Goal: Information Seeking & Learning: Compare options

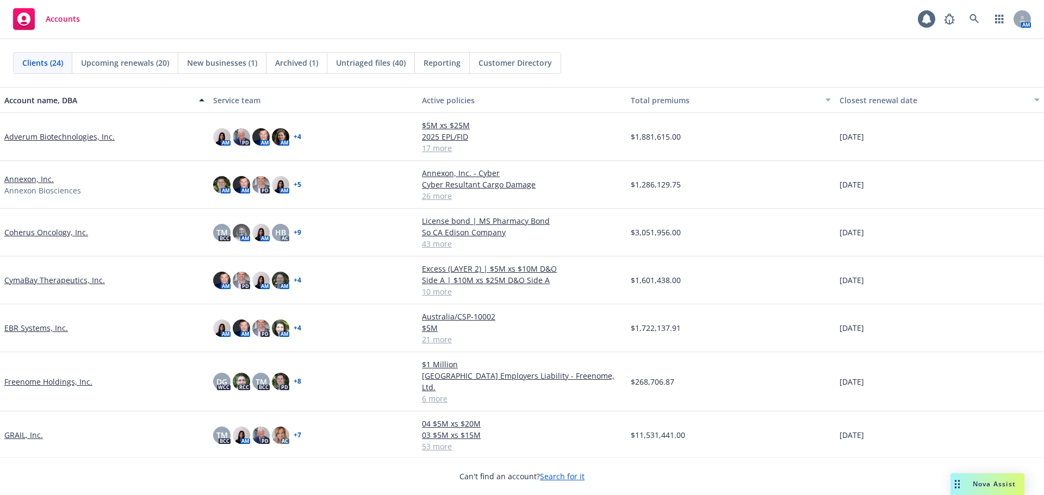
click at [982, 482] on span "Nova Assist" at bounding box center [994, 484] width 43 height 9
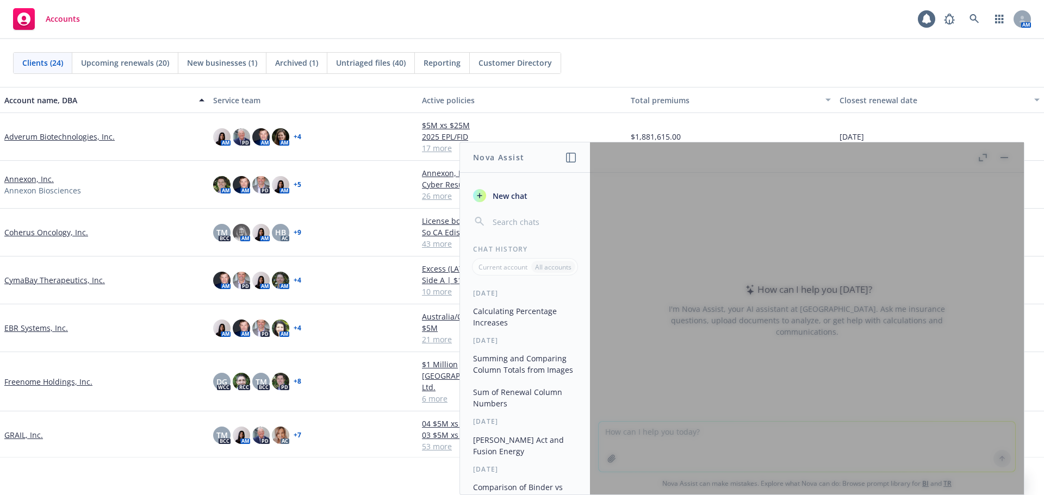
click at [643, 432] on div at bounding box center [807, 318] width 434 height 352
click at [651, 433] on div at bounding box center [807, 318] width 434 height 352
click at [690, 433] on div at bounding box center [807, 318] width 434 height 352
click at [656, 423] on div at bounding box center [807, 318] width 434 height 352
click at [653, 430] on div at bounding box center [807, 318] width 434 height 352
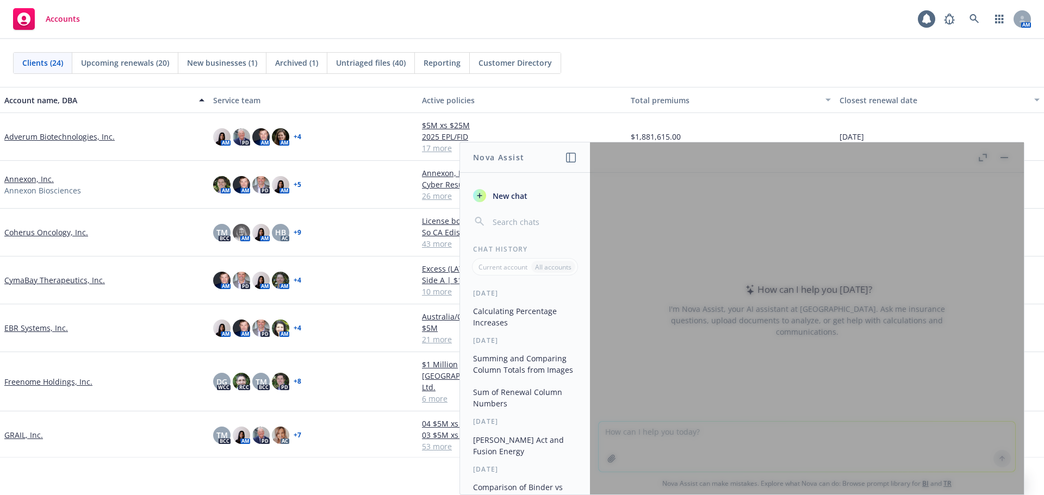
click at [653, 430] on div at bounding box center [807, 318] width 434 height 352
click at [710, 429] on div at bounding box center [807, 318] width 434 height 352
click at [709, 429] on div at bounding box center [807, 318] width 434 height 352
click at [525, 192] on span "New chat" at bounding box center [509, 195] width 37 height 11
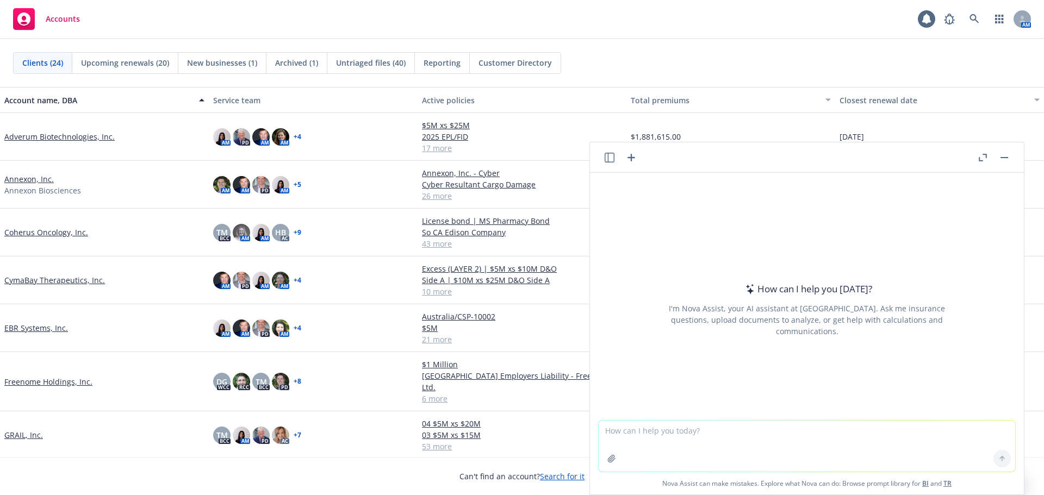
click at [47, 326] on link "EBR Systems, Inc." at bounding box center [36, 328] width 64 height 11
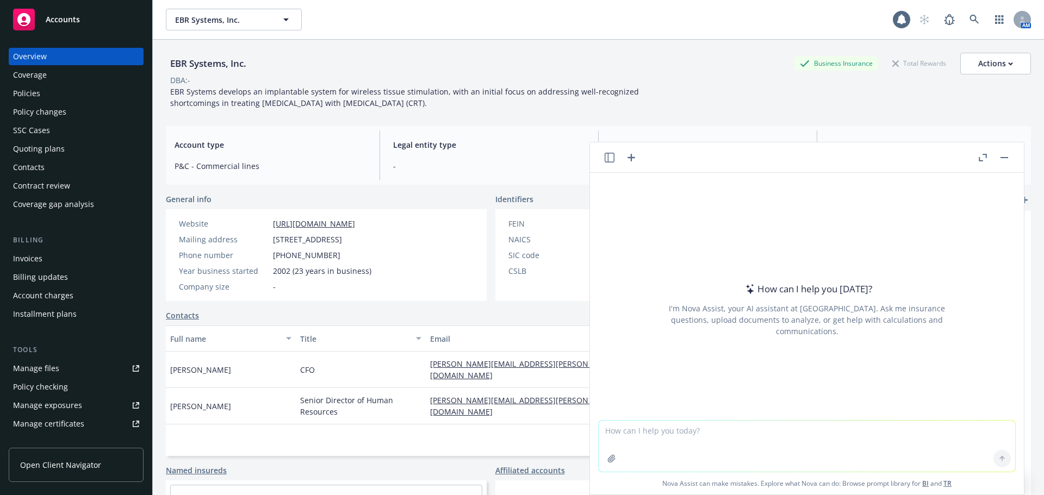
click at [979, 159] on icon "button" at bounding box center [981, 159] width 4 height 4
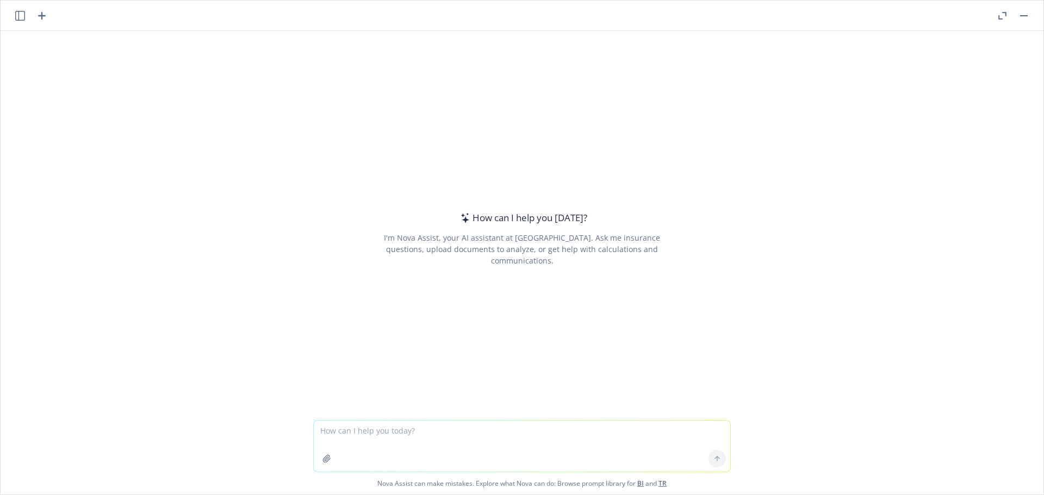
click at [1014, 15] on div at bounding box center [1013, 15] width 35 height 13
click at [1025, 17] on button "button" at bounding box center [1024, 15] width 13 height 13
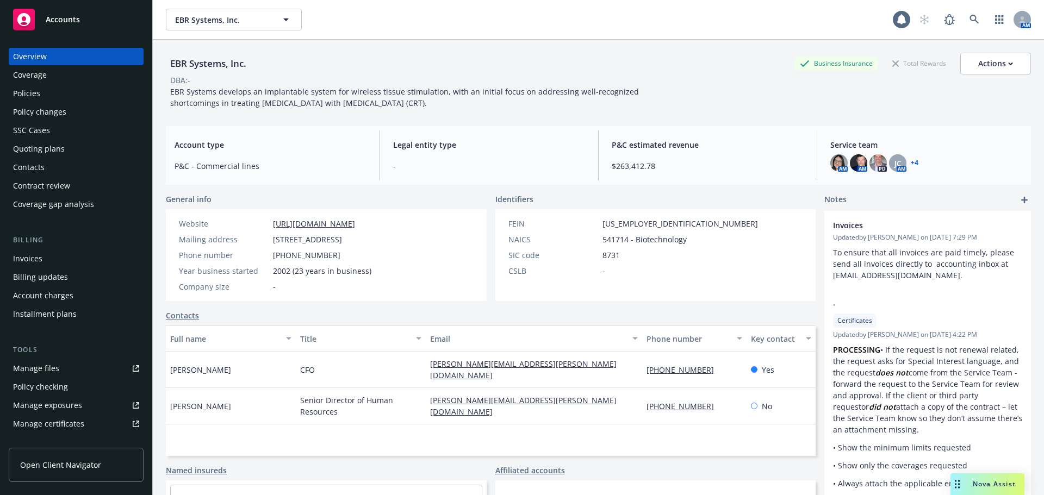
click at [45, 92] on div "Policies" at bounding box center [76, 93] width 126 height 17
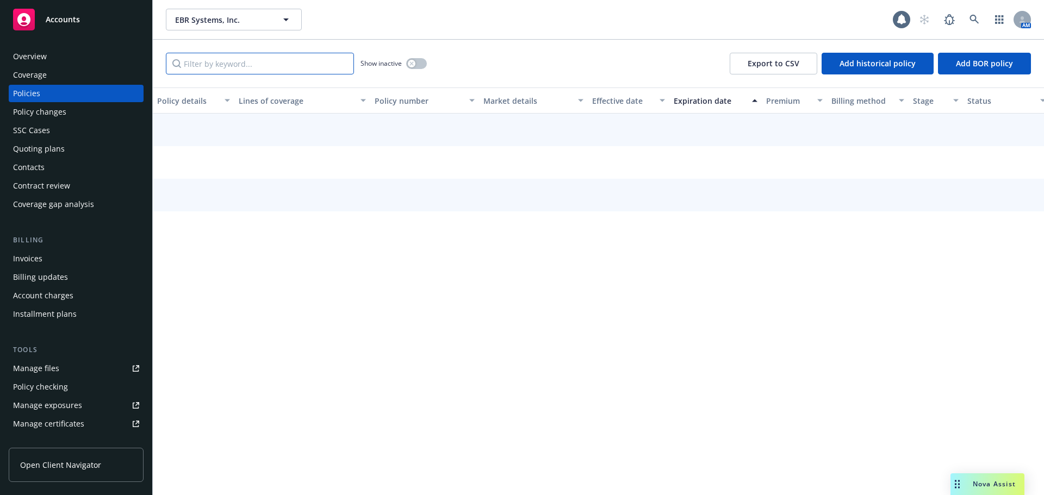
click at [211, 64] on input "Filter by keyword..." at bounding box center [260, 64] width 188 height 22
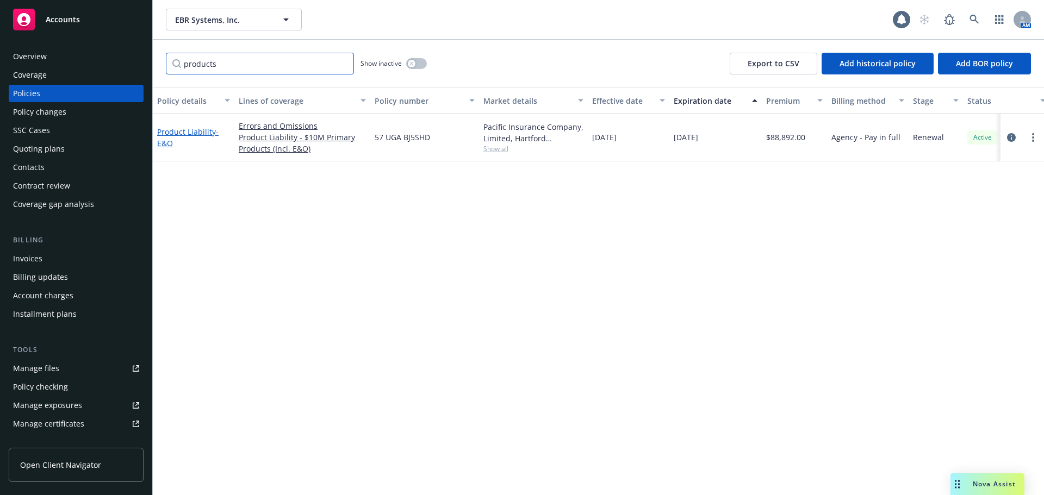
type input "products"
click at [204, 132] on link "Product Liability - E&O" at bounding box center [187, 138] width 61 height 22
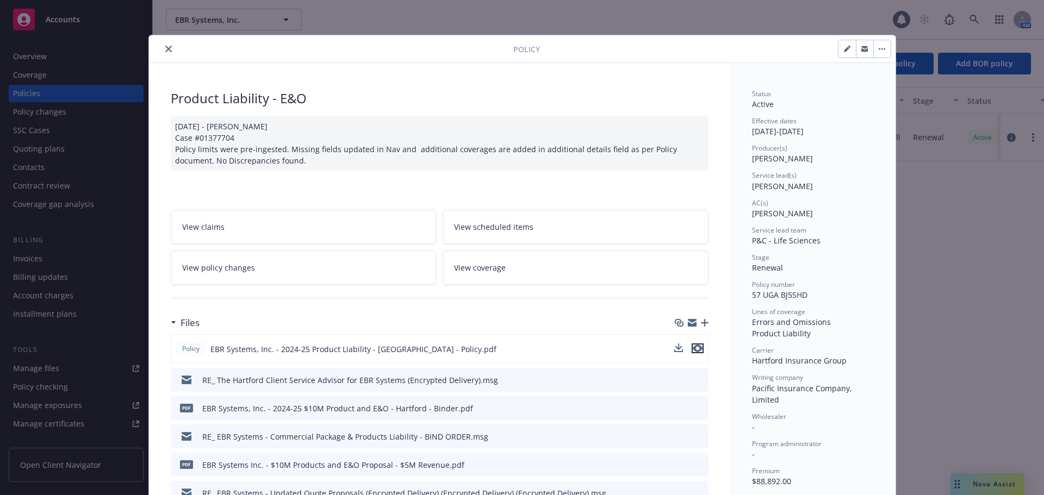
click at [695, 349] on icon "preview file" at bounding box center [698, 349] width 10 height 8
click at [679, 349] on icon "download file" at bounding box center [679, 348] width 9 height 9
click at [974, 486] on div "Policy Product Liability - E&O 12/10/2024 - Sampath Vankayala Case #01377704 Po…" at bounding box center [522, 247] width 1044 height 495
click at [168, 47] on button "close" at bounding box center [168, 48] width 13 height 13
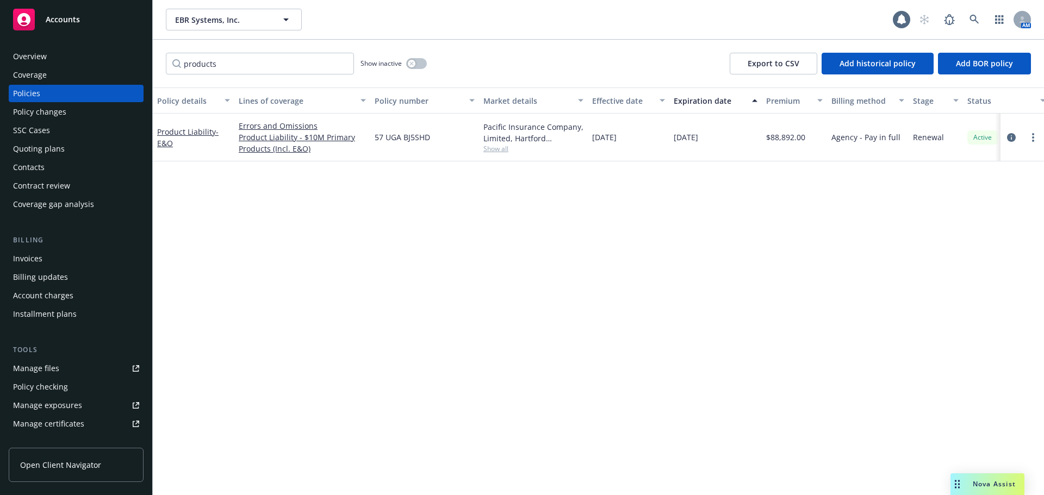
click at [976, 481] on span "Nova Assist" at bounding box center [994, 484] width 43 height 9
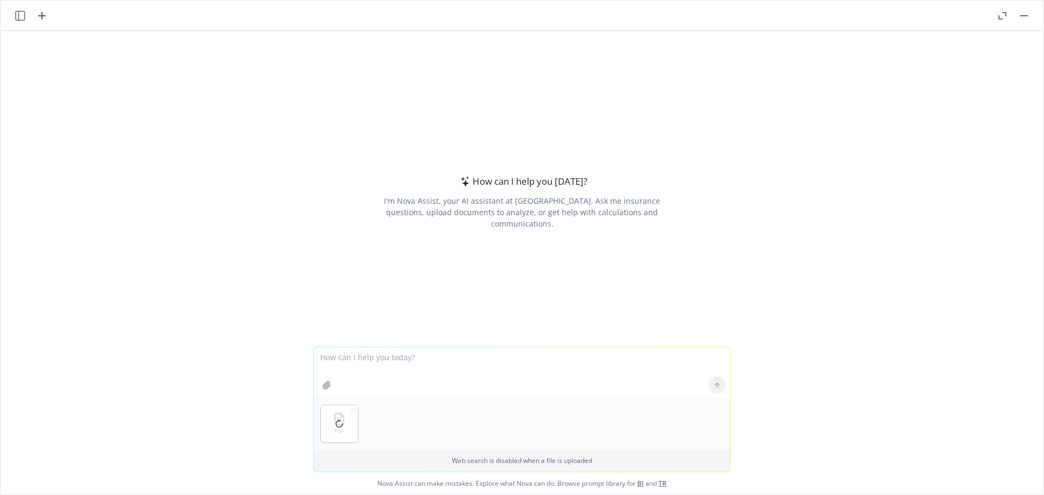
click at [347, 357] on textarea at bounding box center [522, 373] width 417 height 51
click at [382, 362] on textarea at bounding box center [522, 373] width 417 height 51
type textarea "can you compare the claim reporting requirements of the three attached insuranc…"
click at [716, 387] on icon at bounding box center [718, 386] width 8 height 8
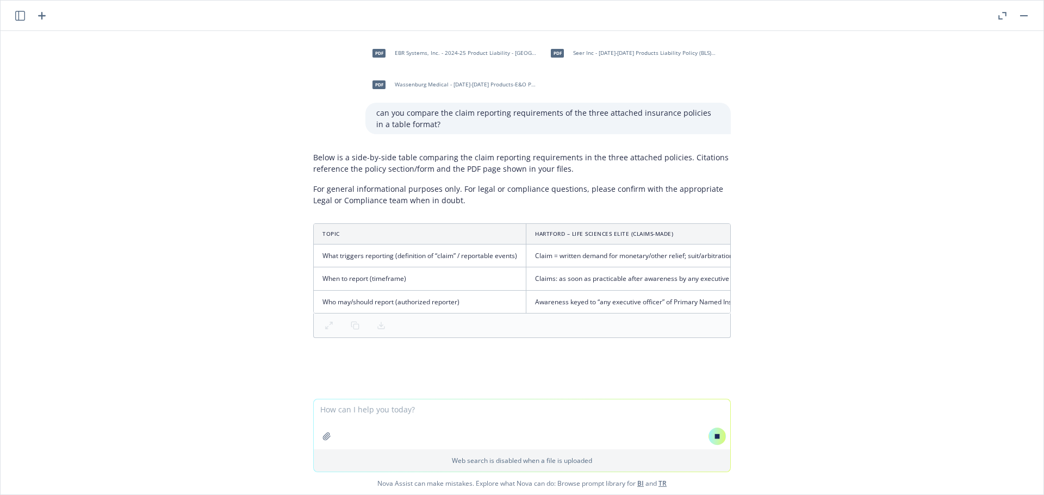
drag, startPoint x: 365, startPoint y: 312, endPoint x: 385, endPoint y: 314, distance: 19.2
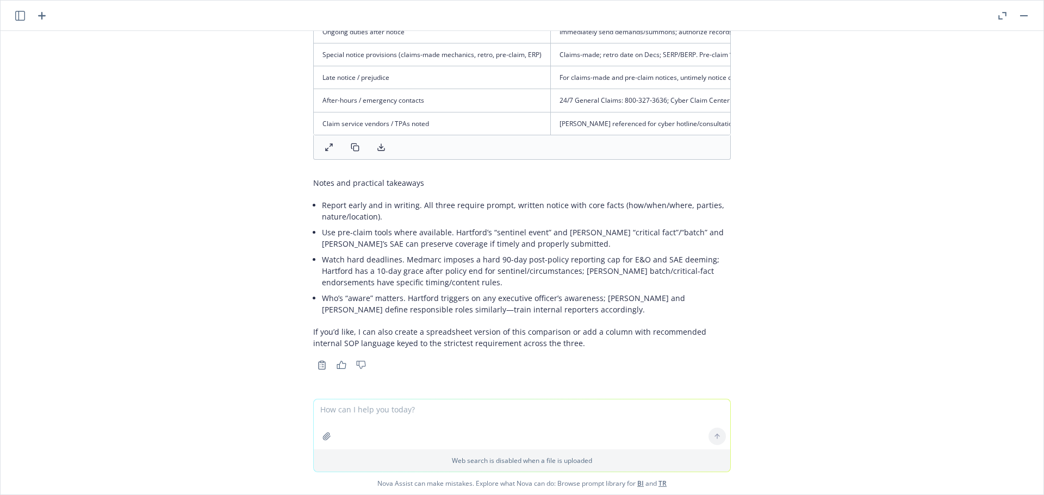
scroll to position [347, 0]
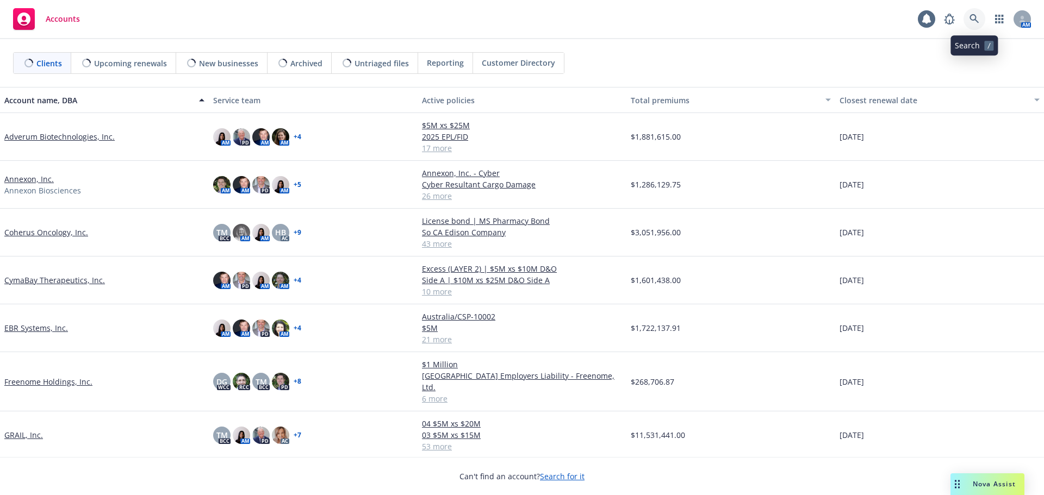
click at [976, 22] on icon at bounding box center [975, 19] width 10 height 10
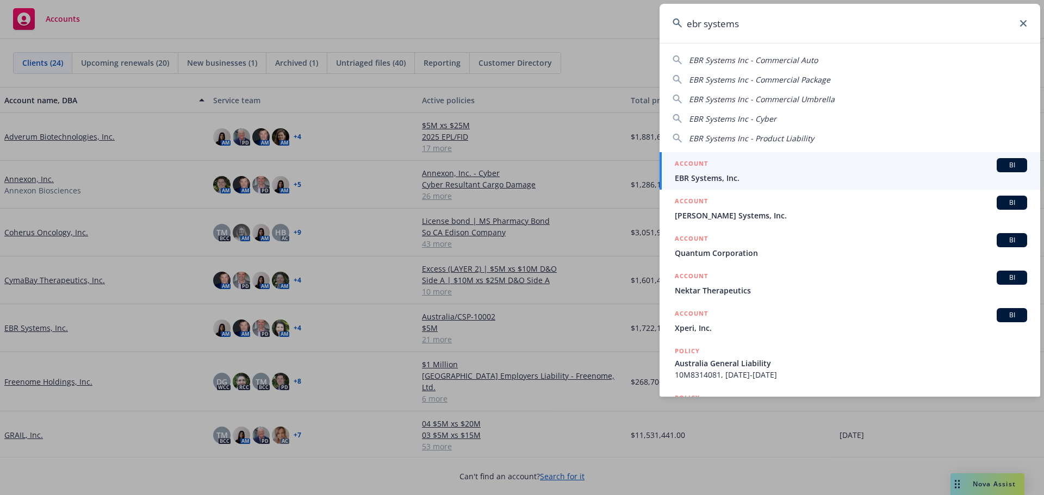
type input "ebr systems"
click at [793, 176] on span "EBR Systems, Inc." at bounding box center [851, 177] width 352 height 11
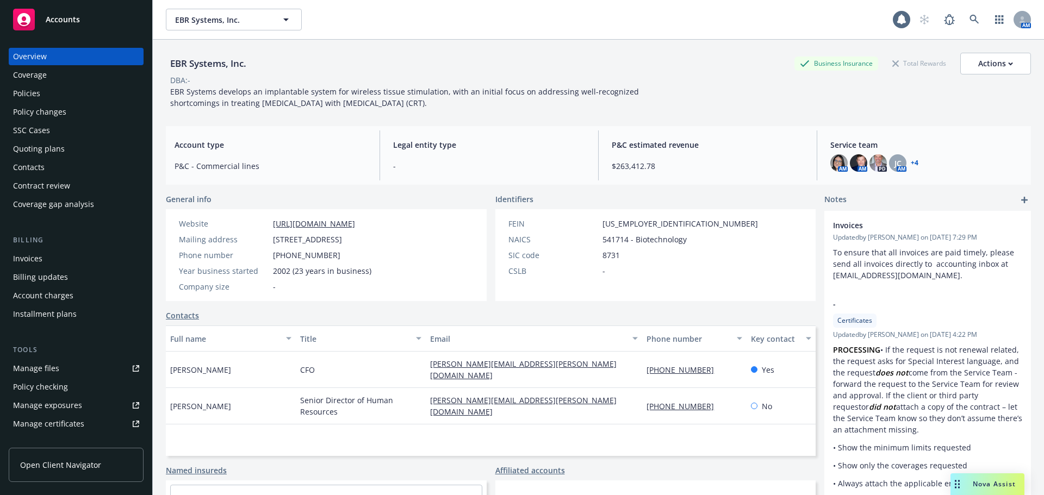
click at [33, 90] on div "Policies" at bounding box center [26, 93] width 27 height 17
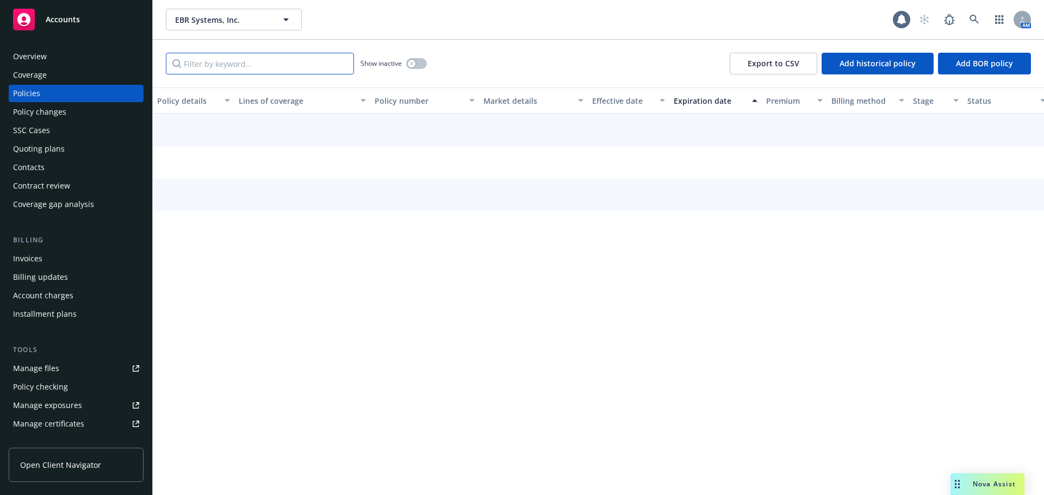
click at [206, 64] on input "Filter by keyword..." at bounding box center [260, 64] width 188 height 22
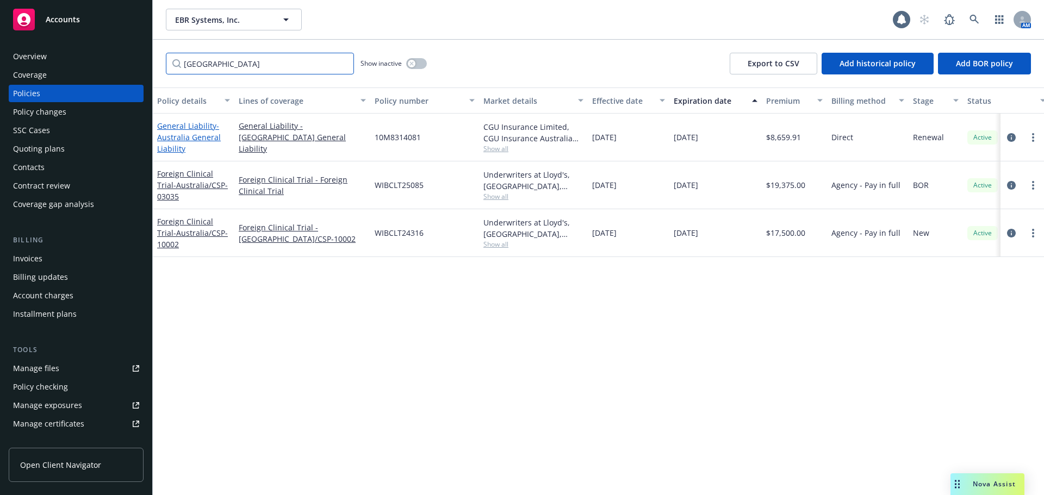
type input "australia"
click at [172, 133] on span "- Australia General Liability" at bounding box center [189, 137] width 64 height 33
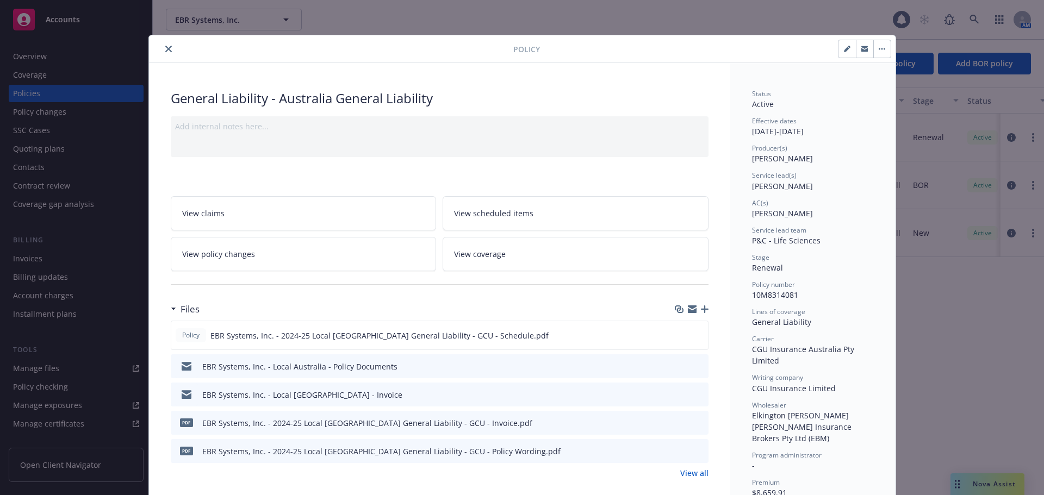
click at [676, 367] on icon "download file" at bounding box center [680, 366] width 9 height 9
click at [165, 48] on icon "close" at bounding box center [168, 49] width 7 height 7
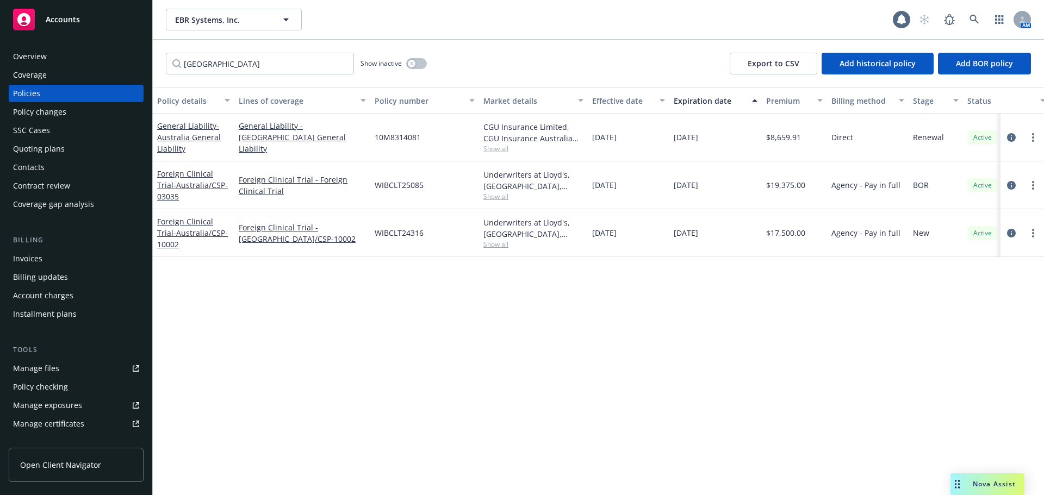
click at [979, 489] on span "Nova Assist" at bounding box center [994, 484] width 43 height 9
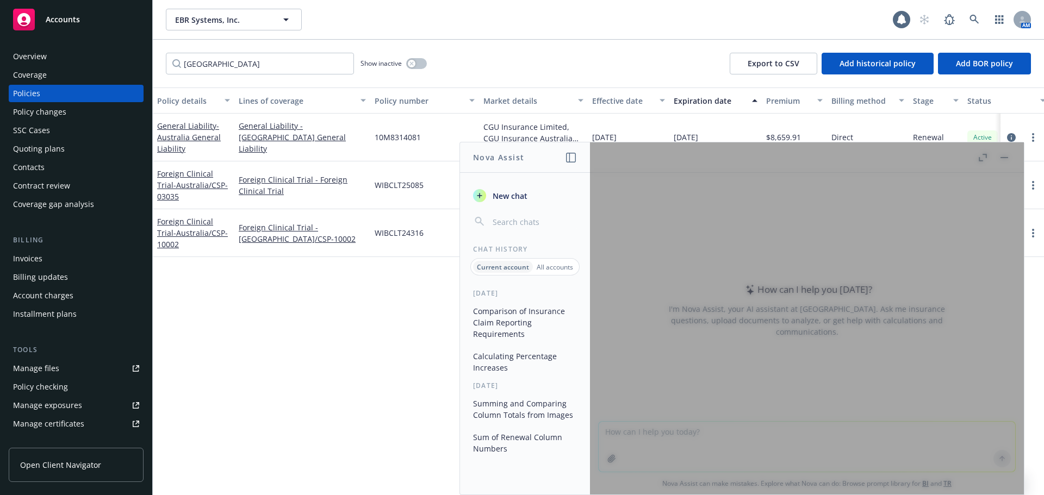
click at [534, 320] on button "Comparison of Insurance Claim Reporting Requirements" at bounding box center [525, 322] width 113 height 41
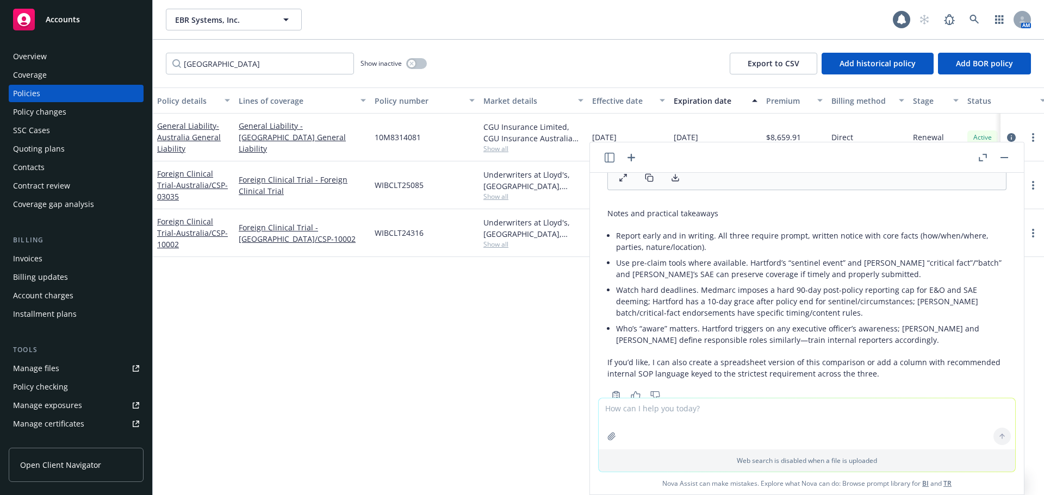
scroll to position [490, 0]
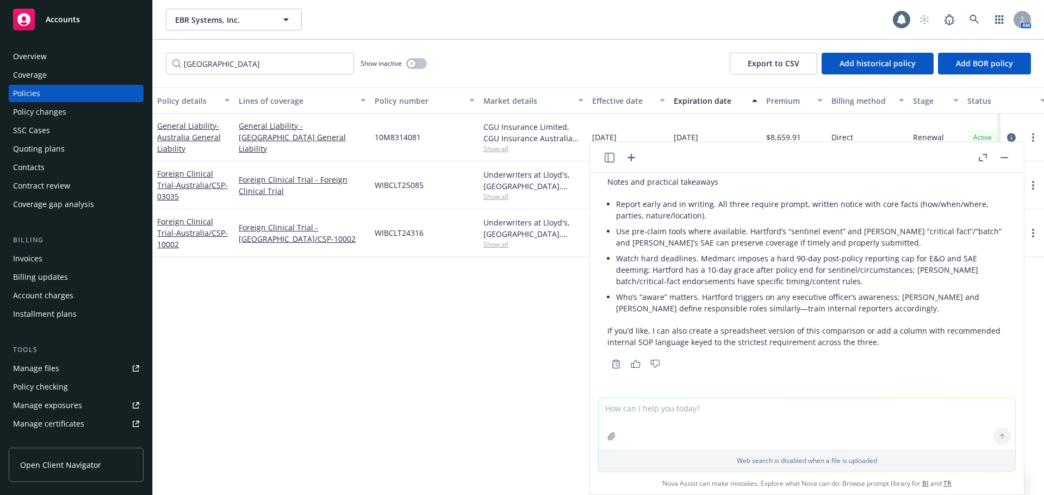
click at [658, 416] on textarea at bounding box center [807, 424] width 417 height 51
type textarea "can you produce that table as a pdf document with newfront branding?"
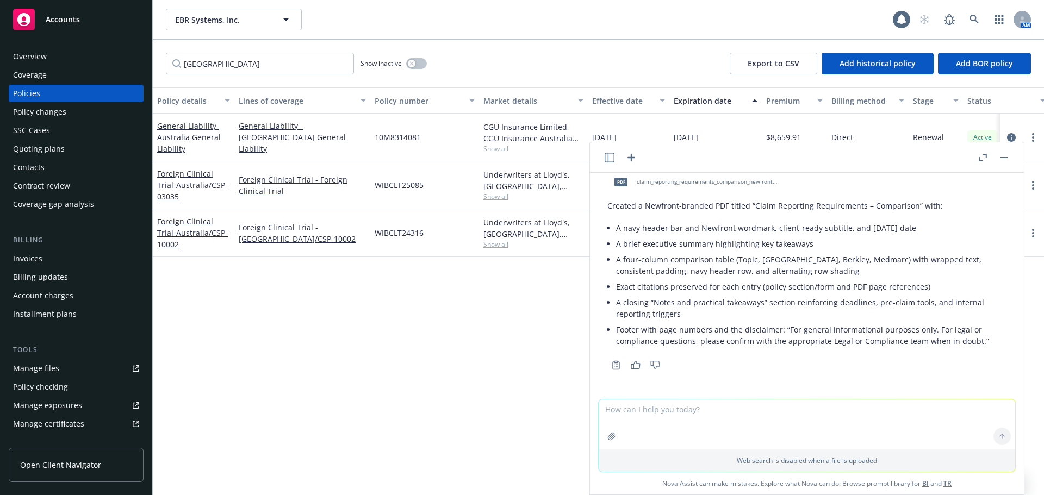
scroll to position [753, 0]
click at [749, 182] on span "claim_reporting_requirements_comparison_newfront.pdf" at bounding box center [708, 181] width 142 height 7
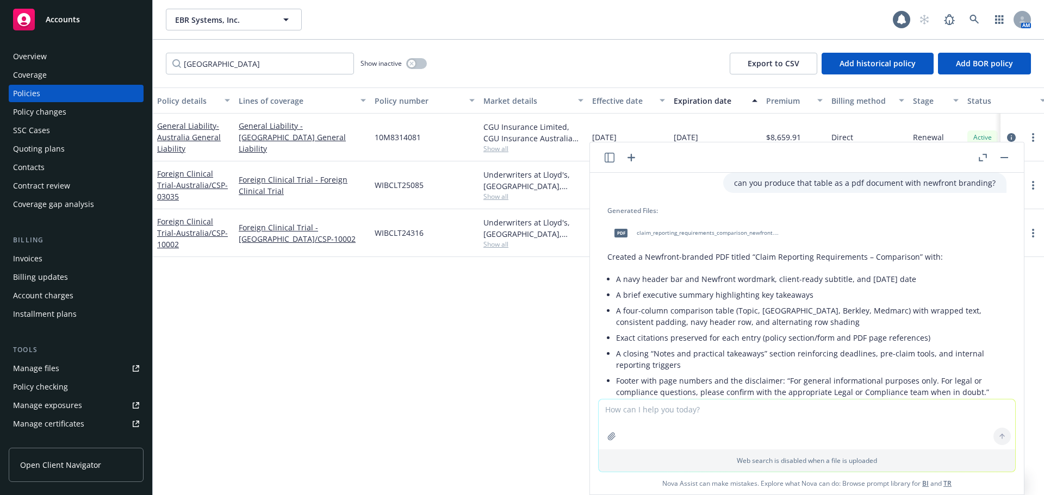
click at [710, 237] on span "claim_reporting_requirements_comparison_newfront.pdf" at bounding box center [708, 233] width 142 height 7
click at [964, 18] on link at bounding box center [975, 20] width 22 height 22
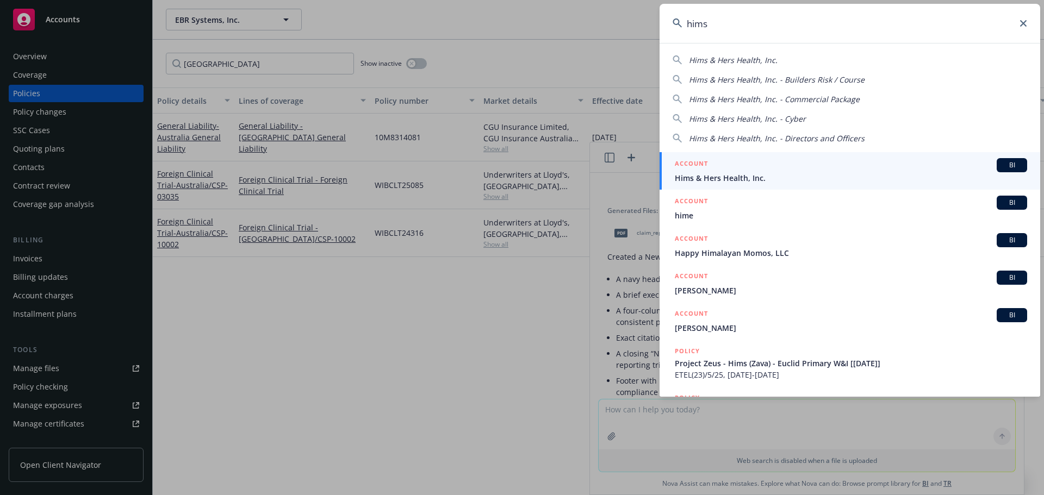
type input "hims"
click at [755, 165] on div "ACCOUNT BI" at bounding box center [851, 165] width 352 height 14
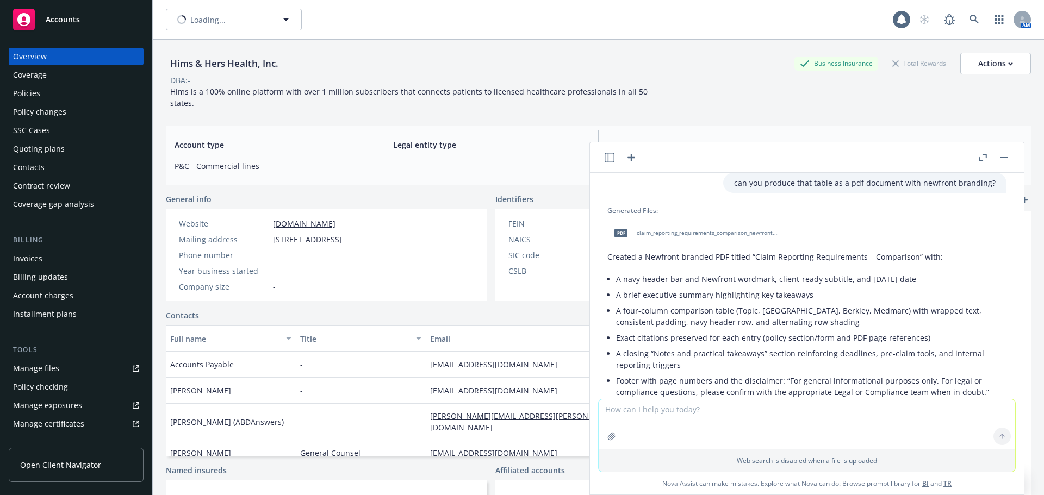
scroll to position [753, 0]
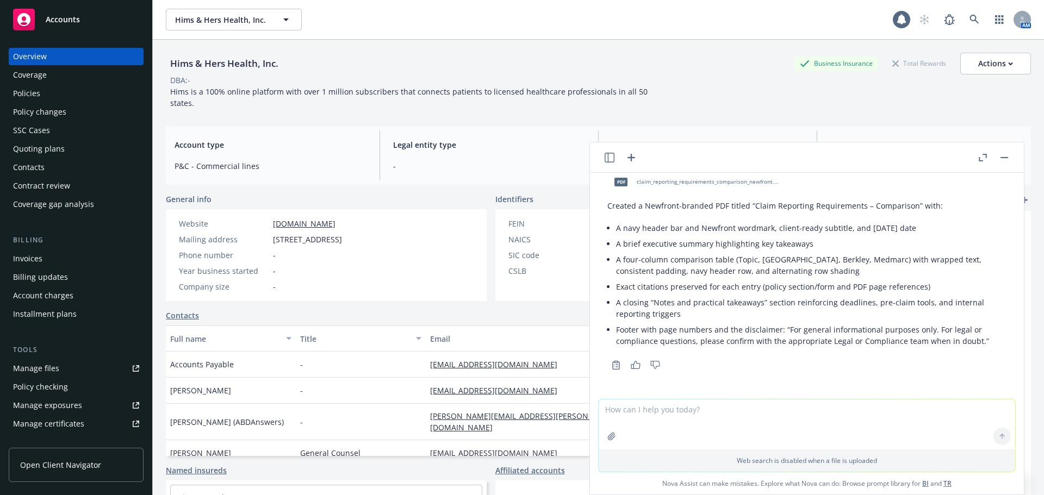
click at [45, 148] on div "Quoting plans" at bounding box center [39, 148] width 52 height 17
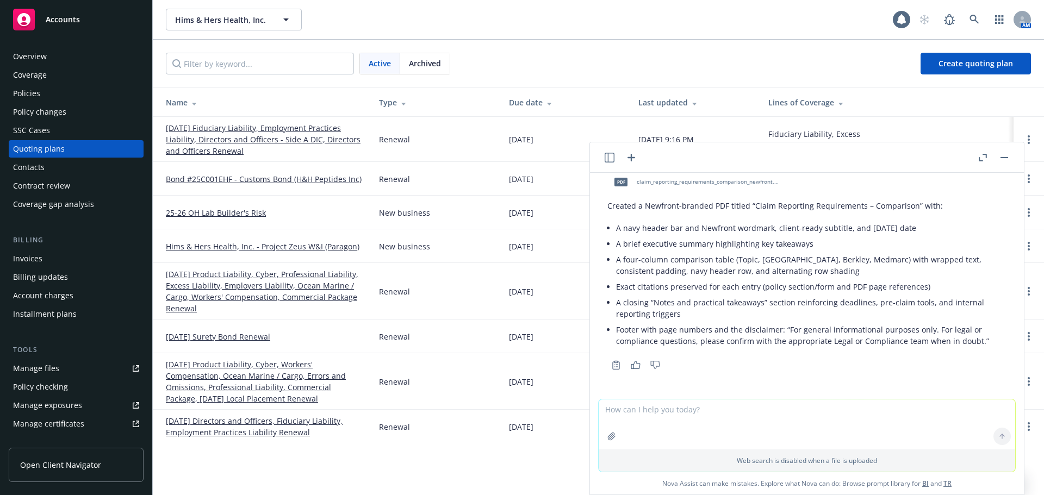
click at [51, 91] on div "Policies" at bounding box center [76, 93] width 126 height 17
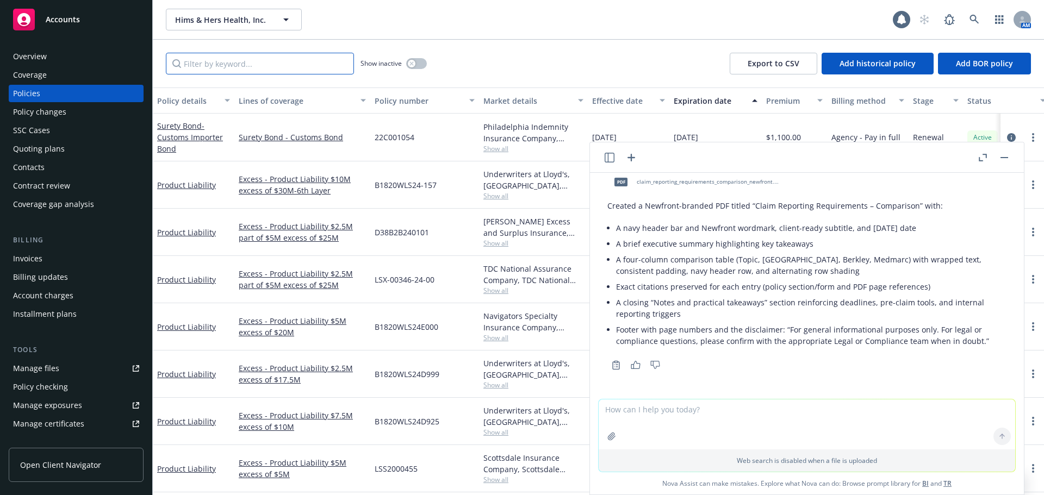
click at [242, 62] on input "Filter by keyword..." at bounding box center [260, 64] width 188 height 22
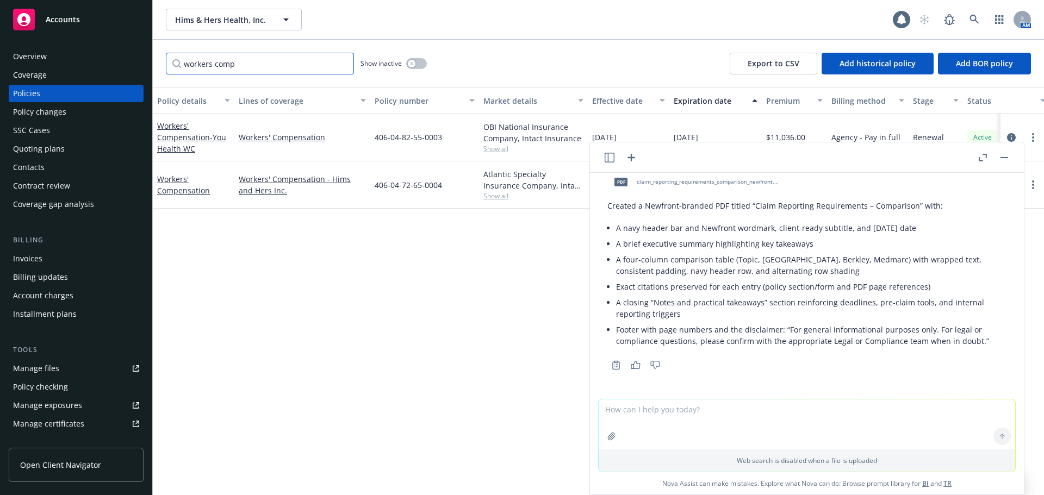
type input "workers comp"
click at [1014, 162] on header at bounding box center [807, 157] width 434 height 30
click at [1012, 159] on header at bounding box center [807, 157] width 434 height 30
click at [1008, 159] on button "button" at bounding box center [1004, 157] width 13 height 13
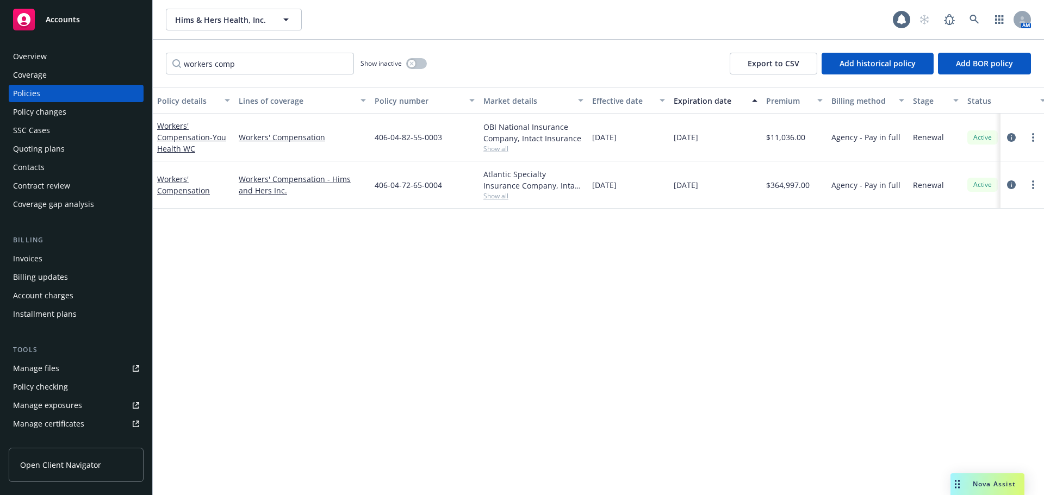
click at [623, 244] on div "Policy details Lines of coverage Policy number Market details Effective date Ex…" at bounding box center [598, 292] width 891 height 408
click at [970, 20] on icon at bounding box center [975, 20] width 10 height 10
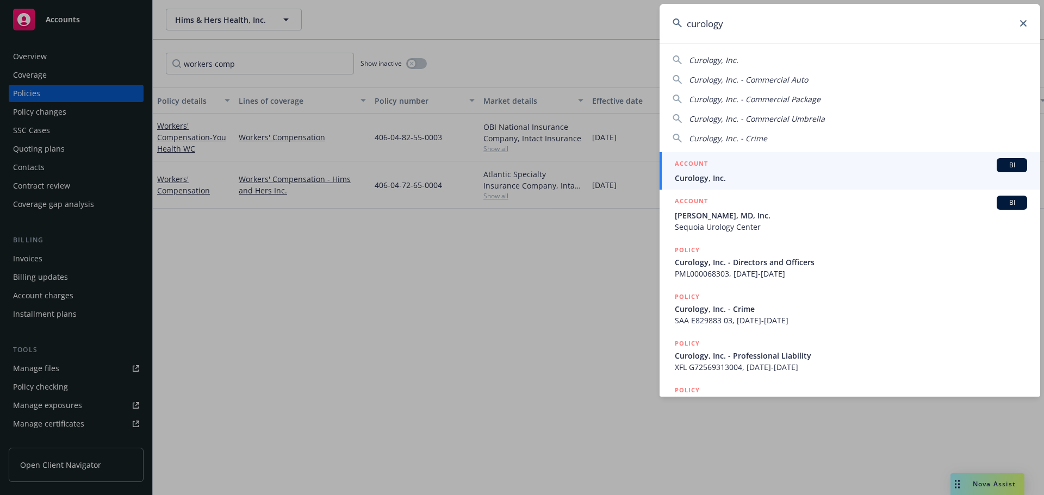
type input "curology"
click at [729, 169] on div "ACCOUNT BI" at bounding box center [851, 165] width 352 height 14
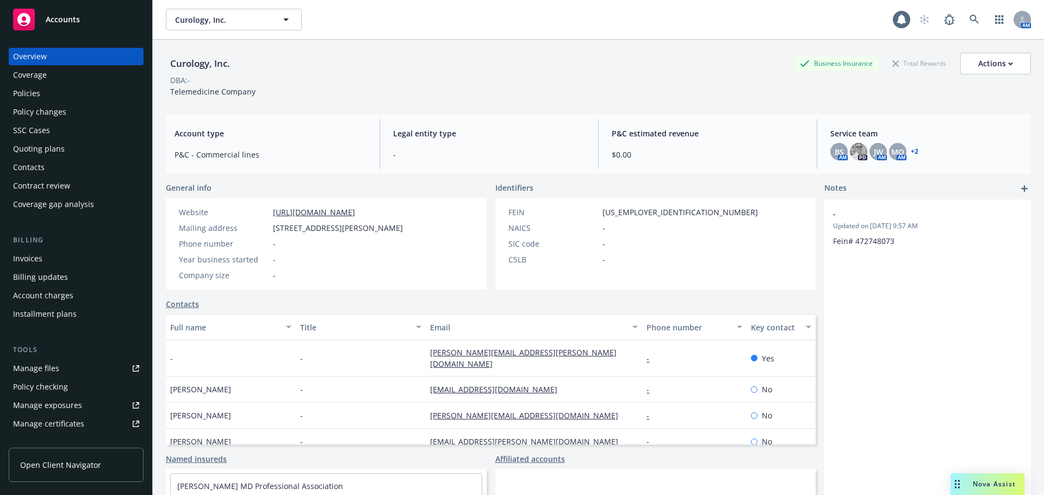
click at [32, 90] on div "Policies" at bounding box center [26, 93] width 27 height 17
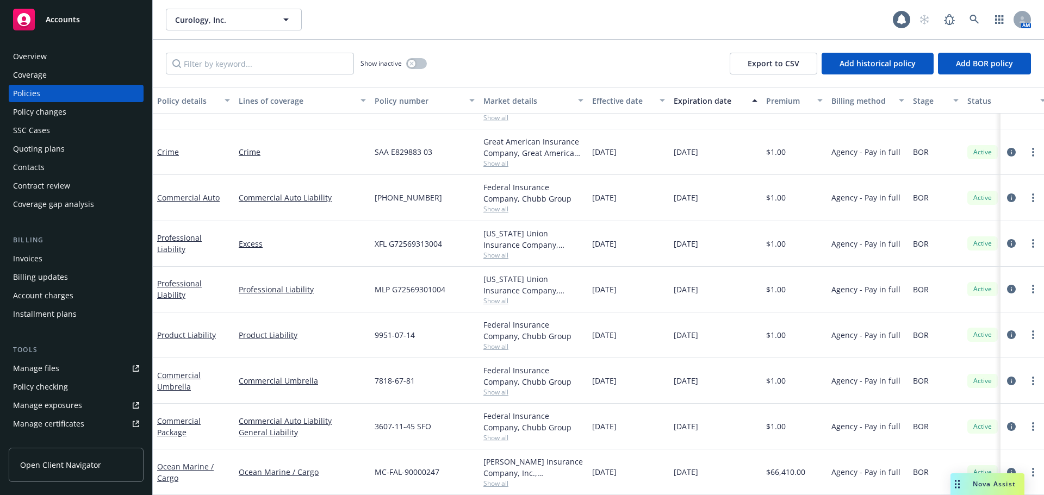
scroll to position [79, 0]
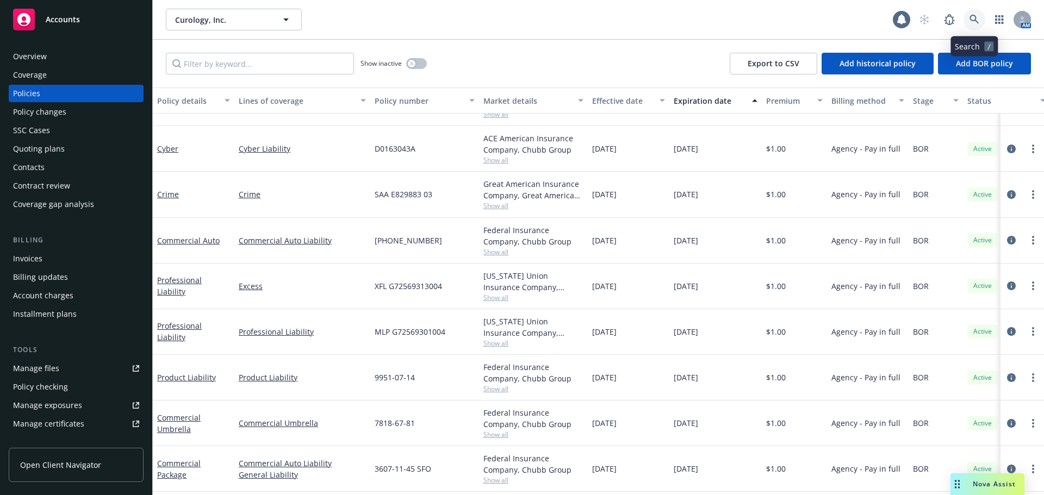
click at [968, 19] on link at bounding box center [975, 20] width 22 height 22
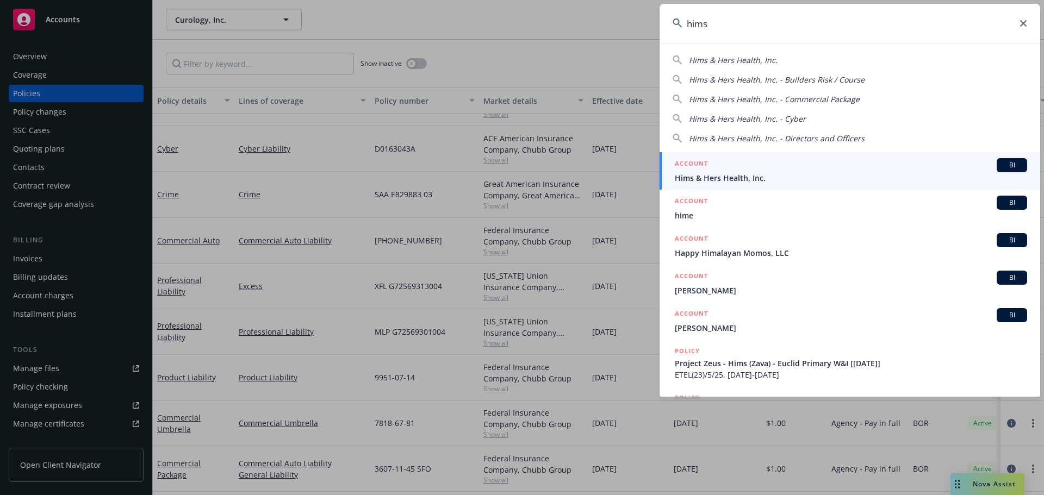
type input "hims"
click at [778, 170] on div "ACCOUNT BI" at bounding box center [851, 165] width 352 height 14
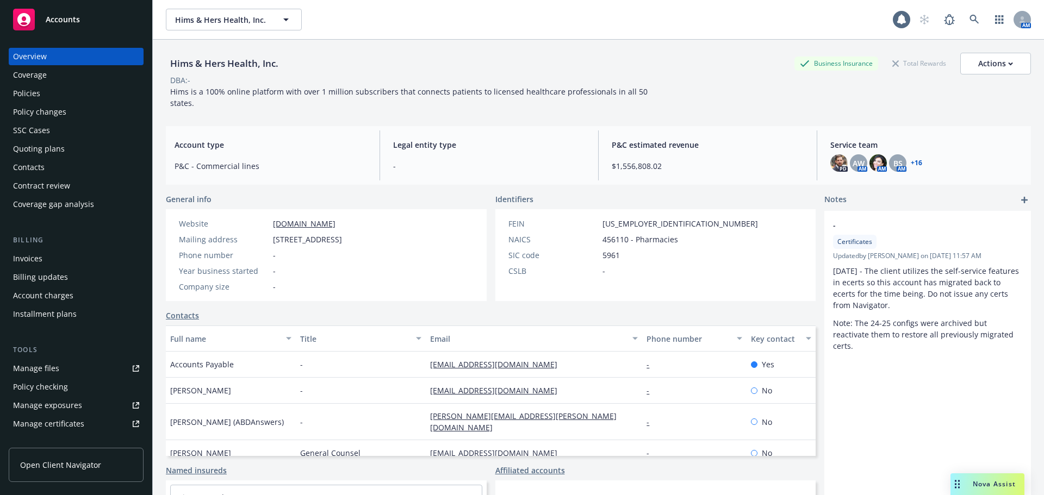
click at [48, 89] on div "Policies" at bounding box center [76, 93] width 126 height 17
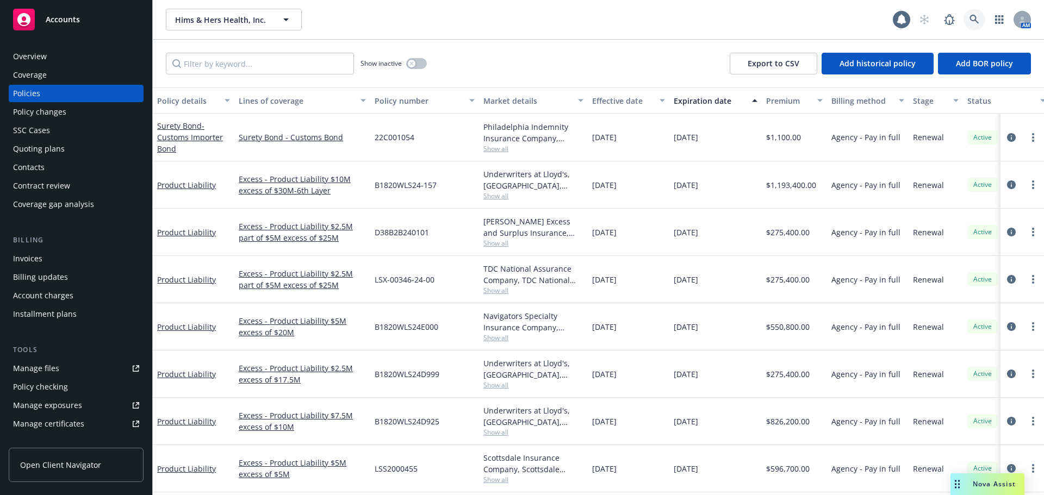
click at [972, 22] on icon at bounding box center [975, 20] width 10 height 10
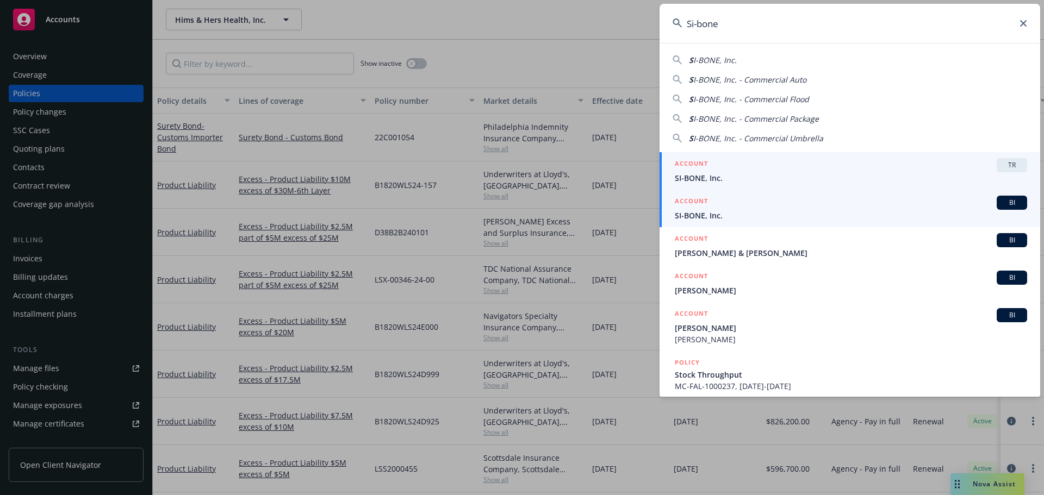
type input "Si-bone"
click at [711, 208] on div "ACCOUNT BI" at bounding box center [851, 203] width 352 height 14
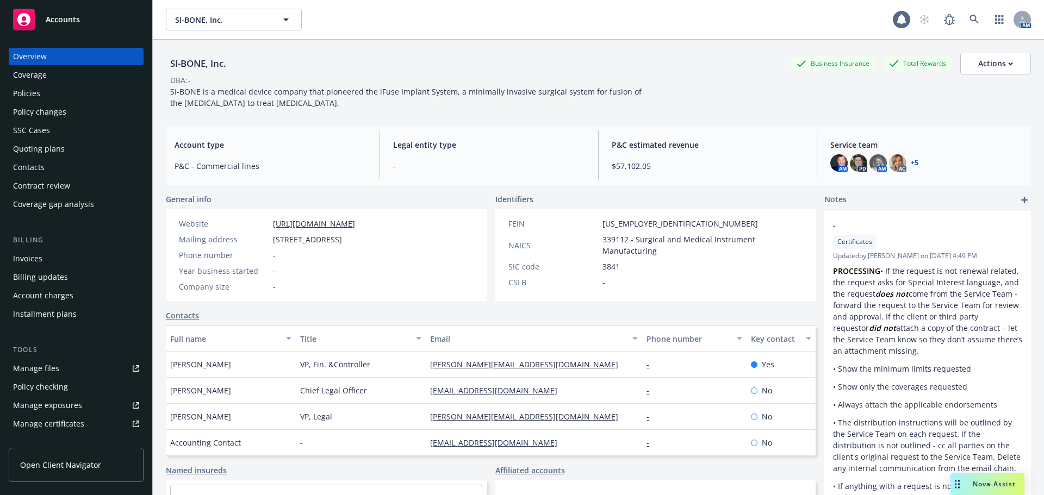
scroll to position [250, 0]
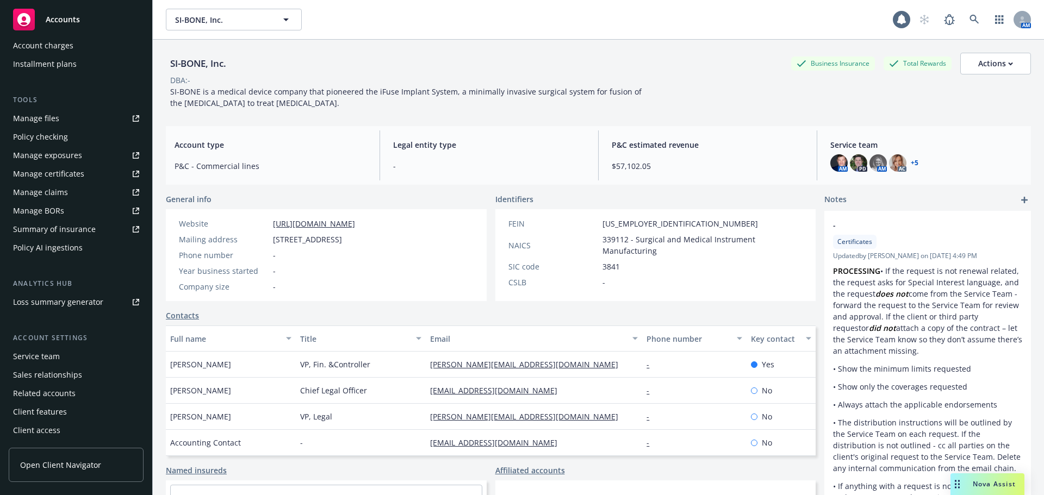
click at [84, 232] on div "Summary of insurance" at bounding box center [54, 229] width 83 height 17
click at [971, 15] on link at bounding box center [975, 20] width 22 height 22
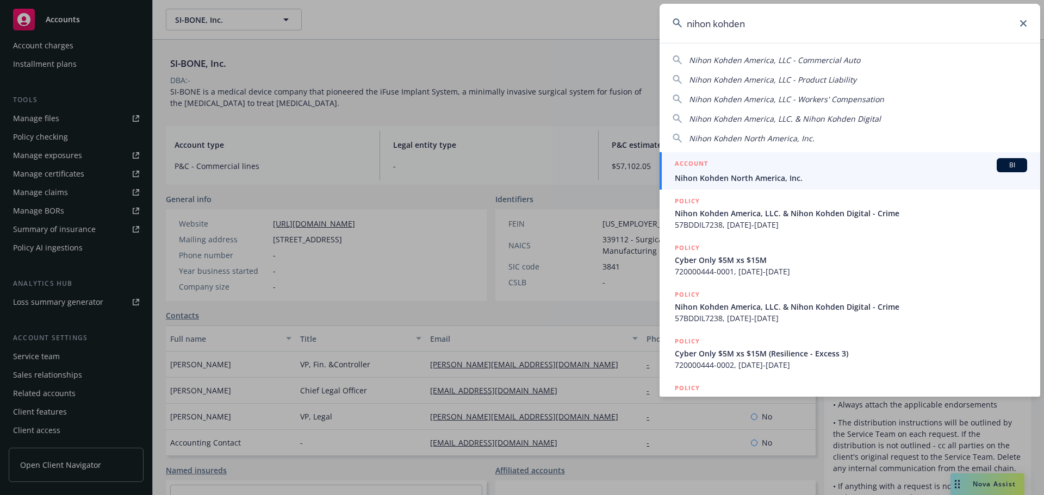
type input "nihon kohden"
click at [815, 180] on span "Nihon Kohden North America, Inc." at bounding box center [851, 177] width 352 height 11
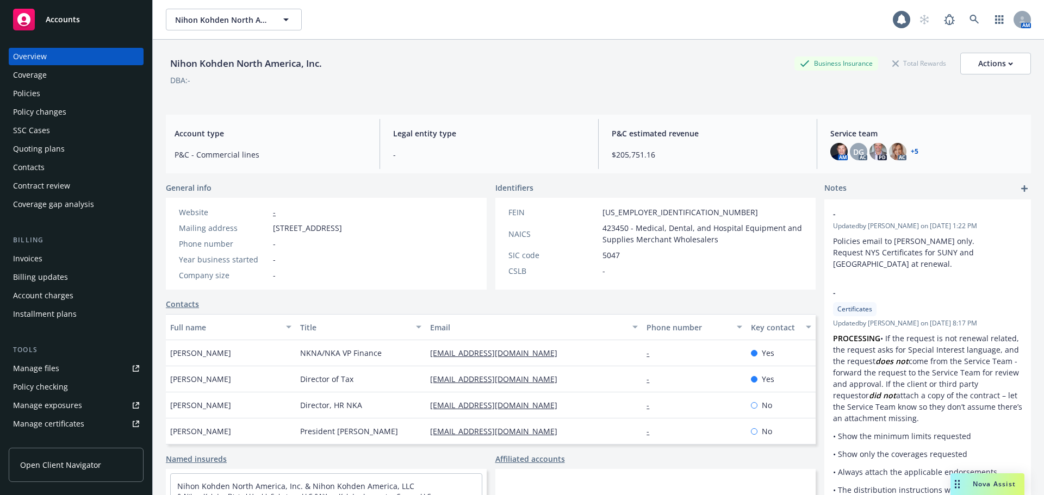
click at [63, 147] on div "Quoting plans" at bounding box center [76, 148] width 126 height 17
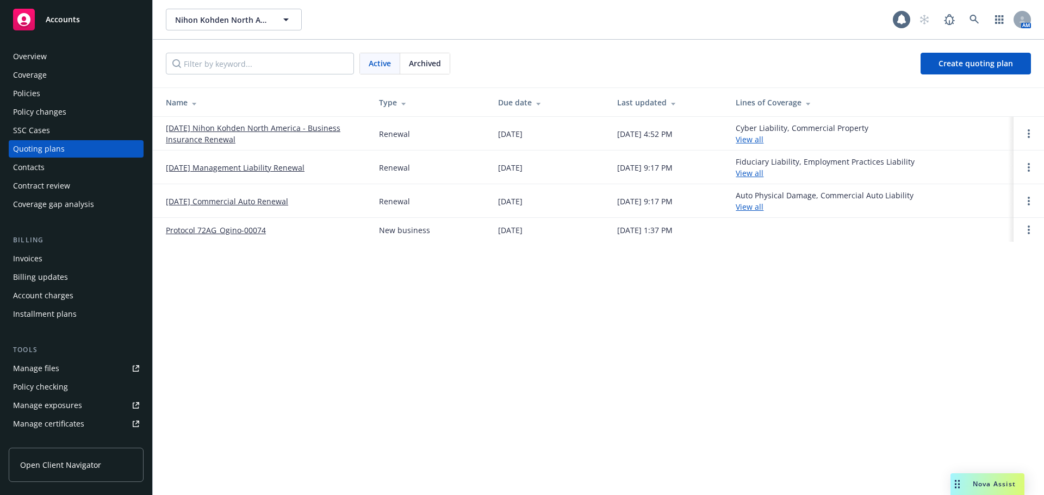
click at [220, 130] on link "11/01/25 Nihon Kohden North America - Business Insurance Renewal" at bounding box center [264, 133] width 196 height 23
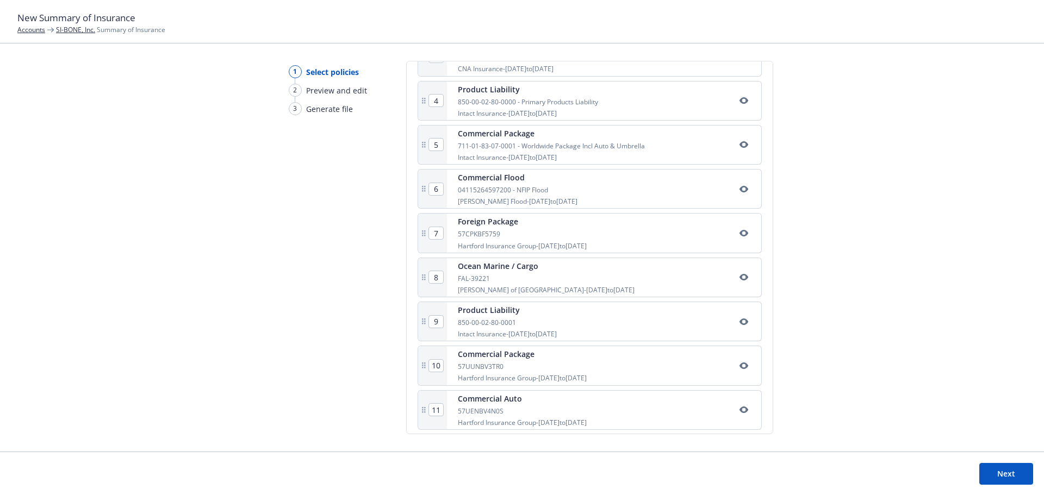
scroll to position [390, 0]
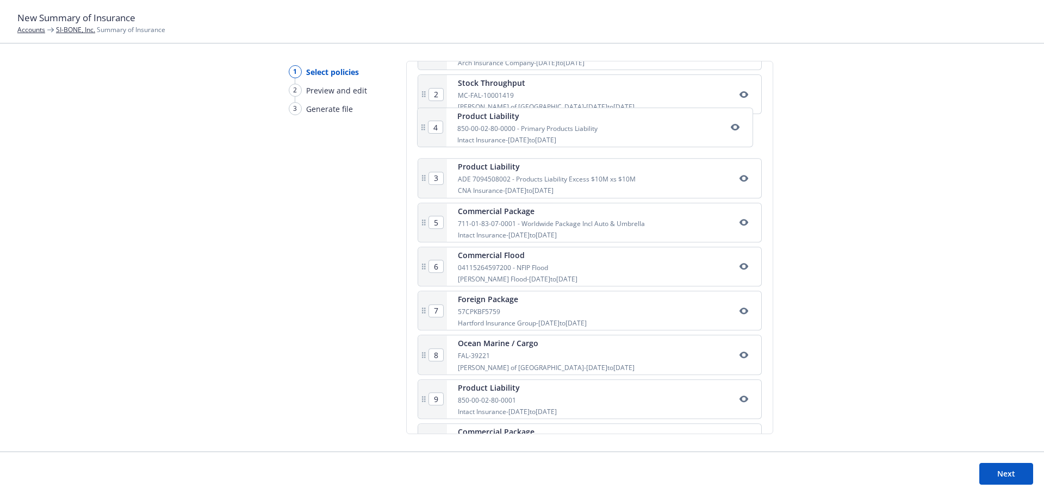
drag, startPoint x: 522, startPoint y: 155, endPoint x: 521, endPoint y: 129, distance: 25.6
click at [521, 129] on div "1 Employment Practices Liability EPL 1000045-04 Arch Insurance Company - 10/01/…" at bounding box center [590, 271] width 344 height 482
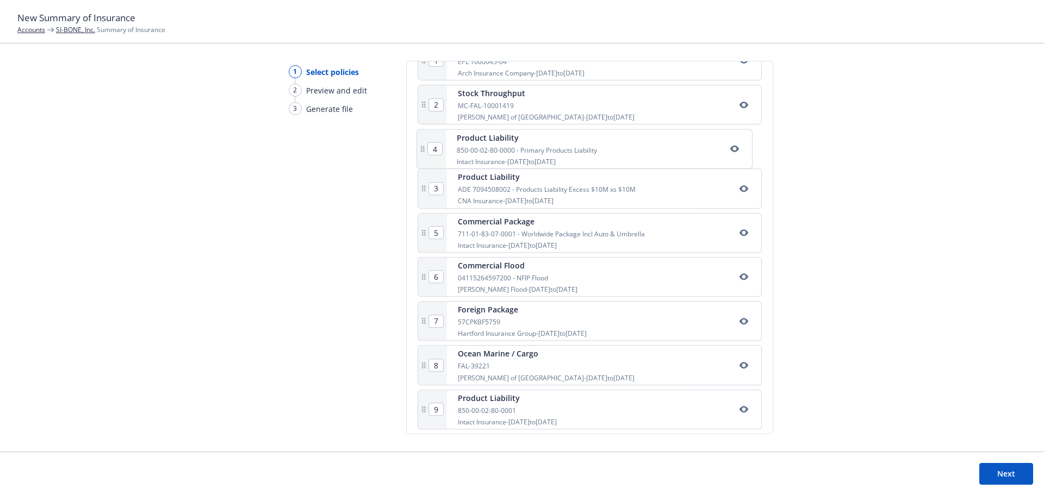
type input "4"
type input "3"
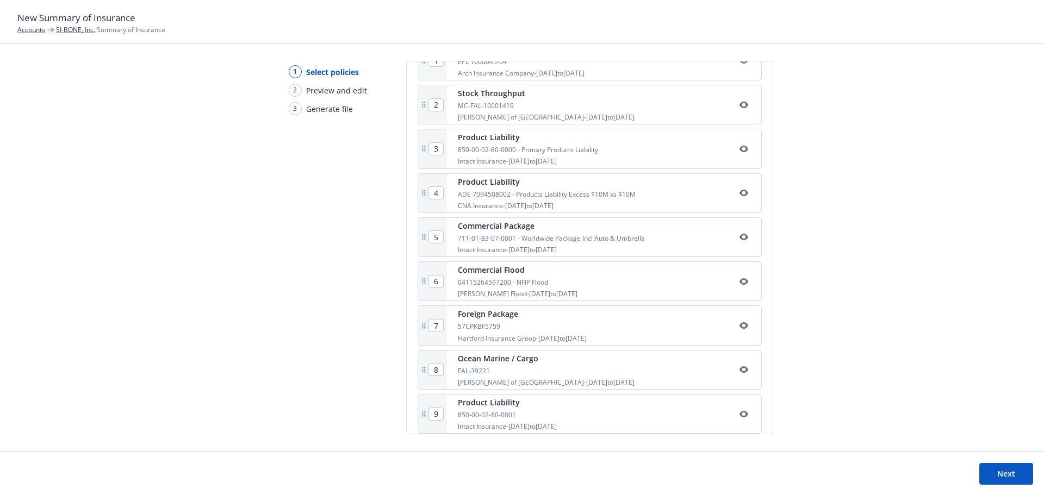
click at [1003, 472] on button "Next" at bounding box center [1006, 474] width 54 height 22
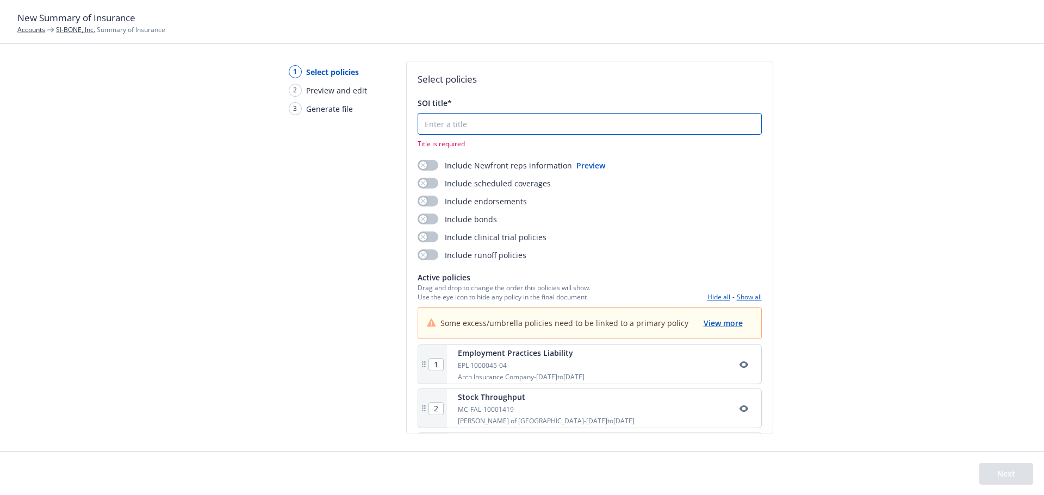
click at [436, 122] on input "SOI title*" at bounding box center [589, 124] width 343 height 21
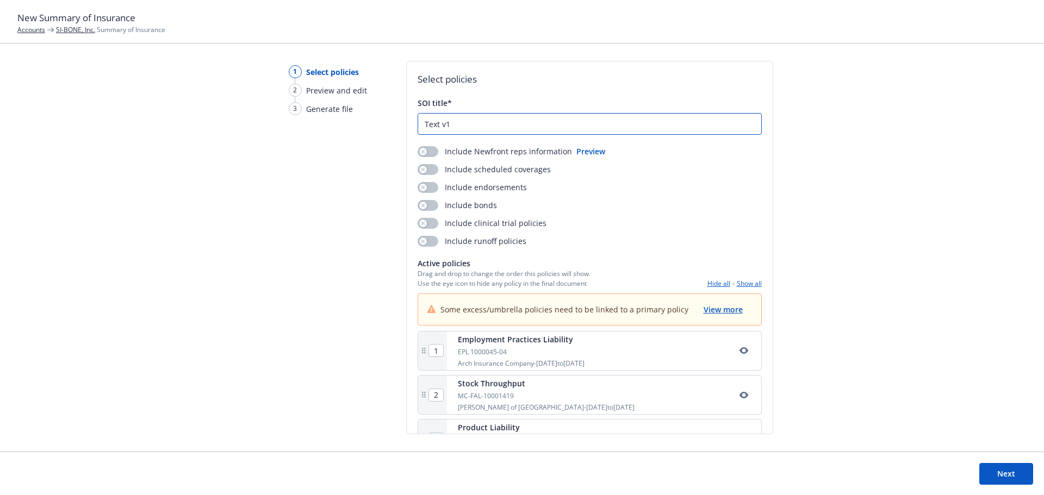
click at [432, 122] on input "Text v1" at bounding box center [589, 124] width 343 height 21
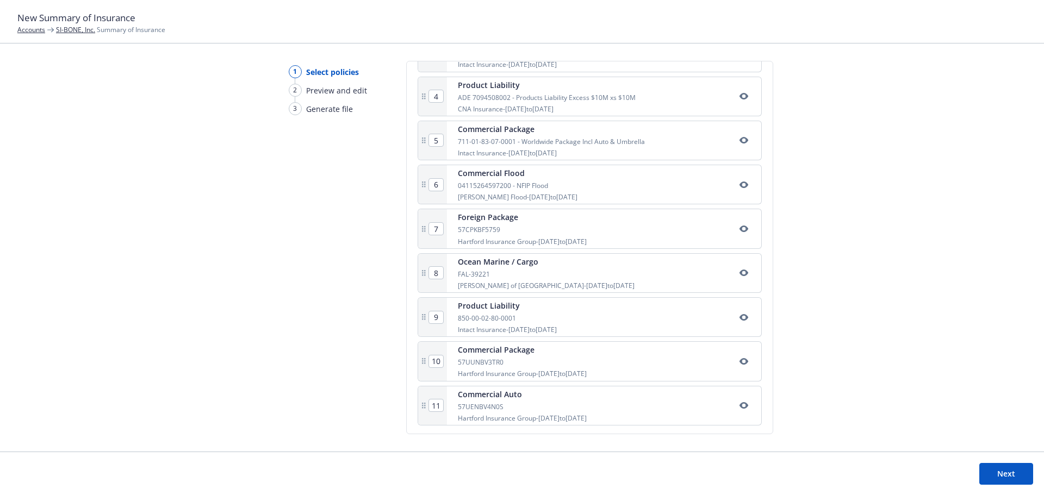
scroll to position [390, 0]
type input "Test v1"
click at [989, 474] on button "Next" at bounding box center [1006, 474] width 54 height 22
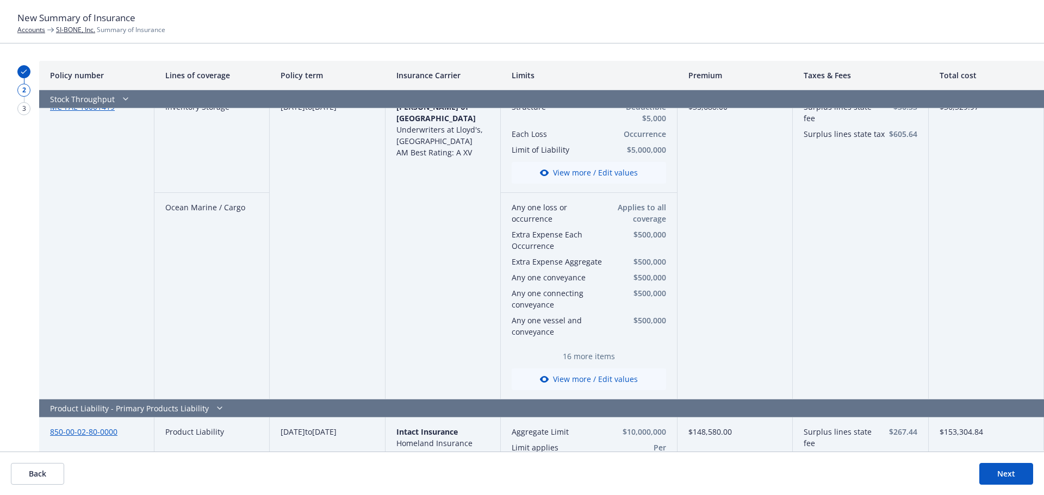
scroll to position [190, 0]
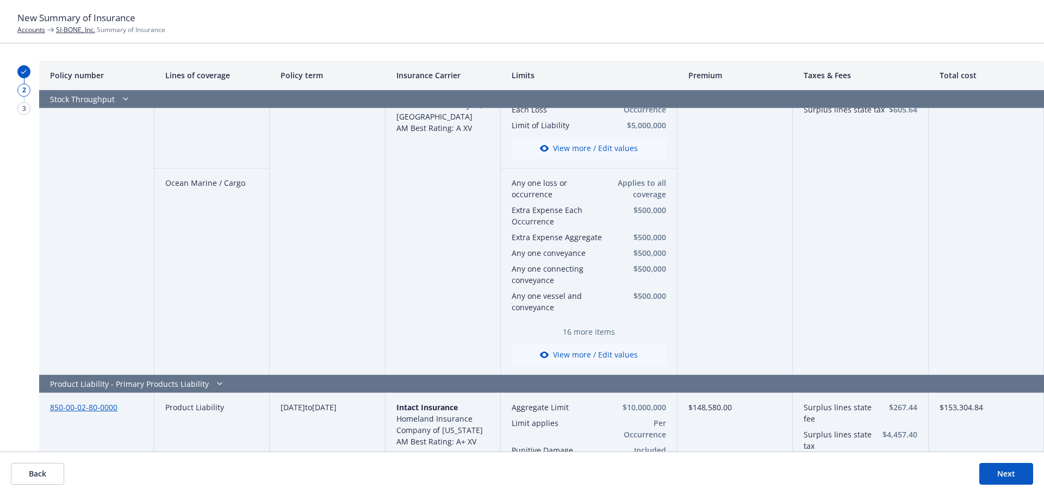
click at [580, 354] on button "View more / Edit values" at bounding box center [589, 355] width 154 height 22
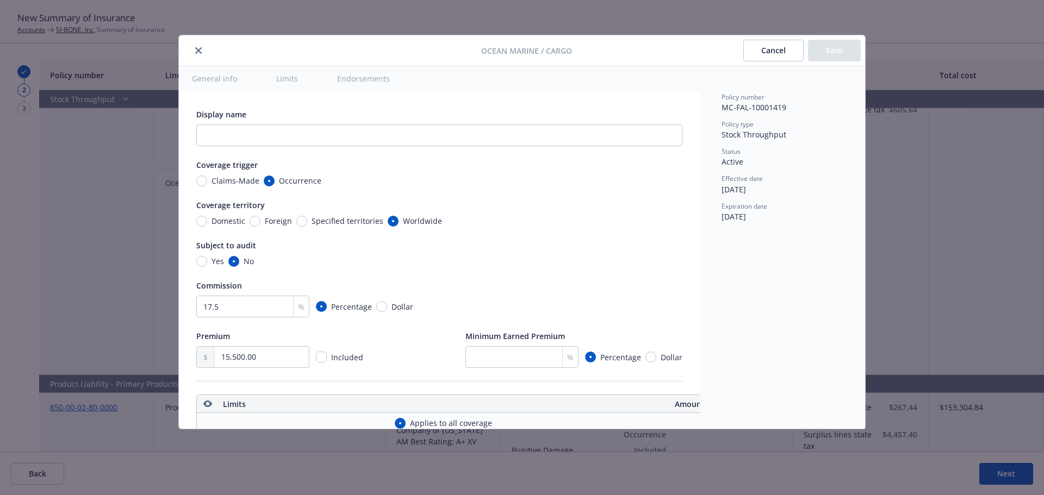
type textarea "x"
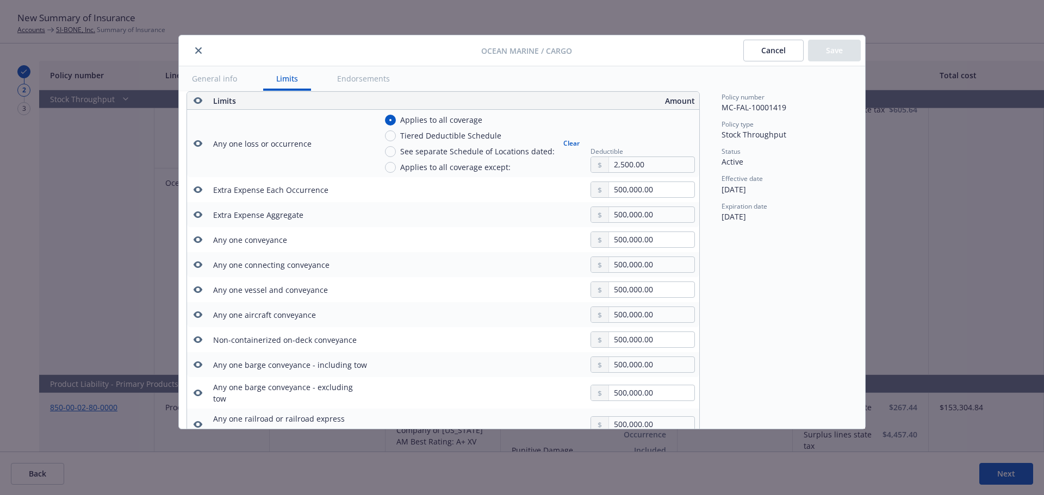
click at [778, 56] on button "Cancel" at bounding box center [773, 51] width 60 height 22
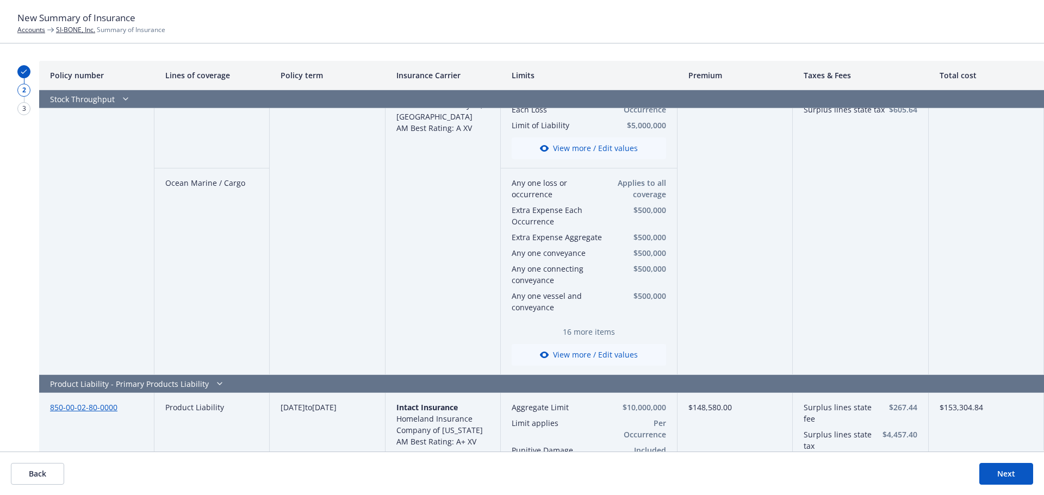
click at [619, 144] on button "View more / Edit values" at bounding box center [589, 149] width 154 height 22
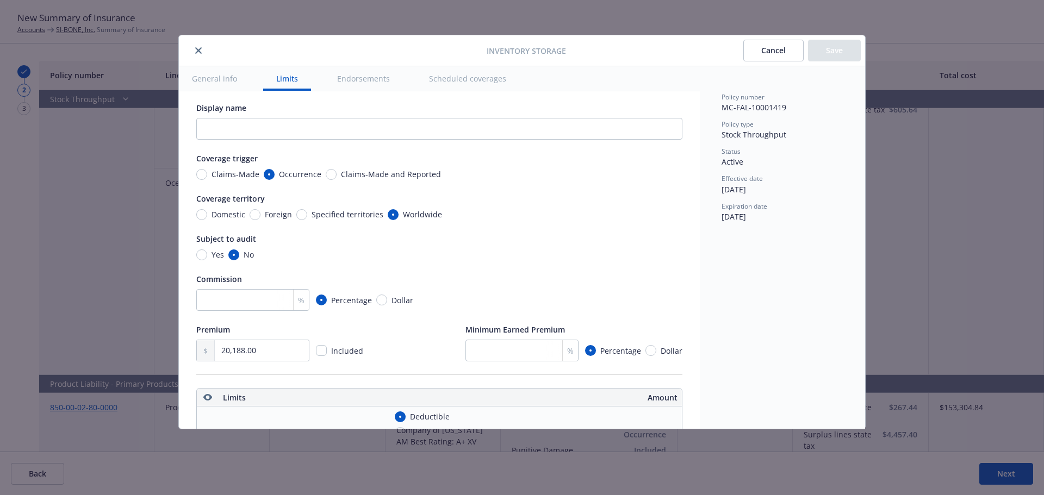
scroll to position [0, 0]
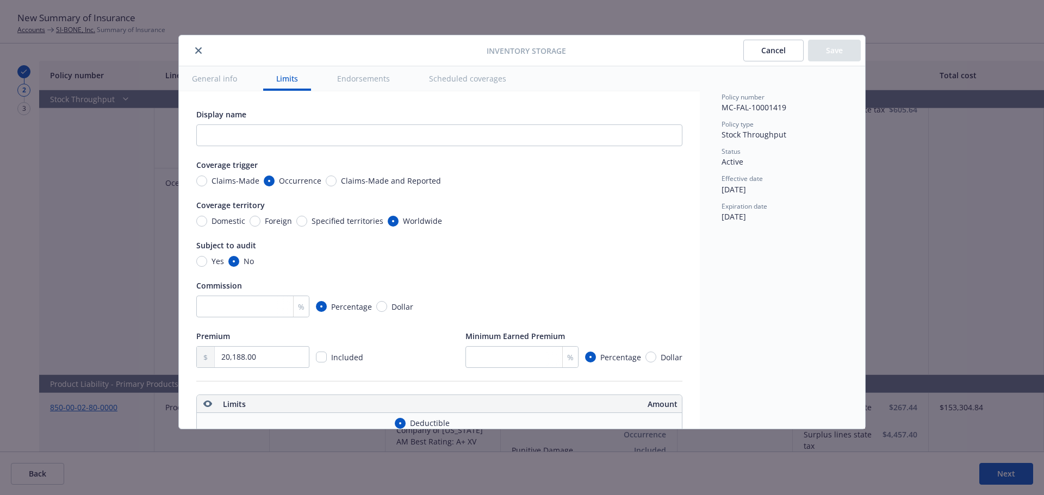
click at [776, 51] on button "Cancel" at bounding box center [773, 51] width 60 height 22
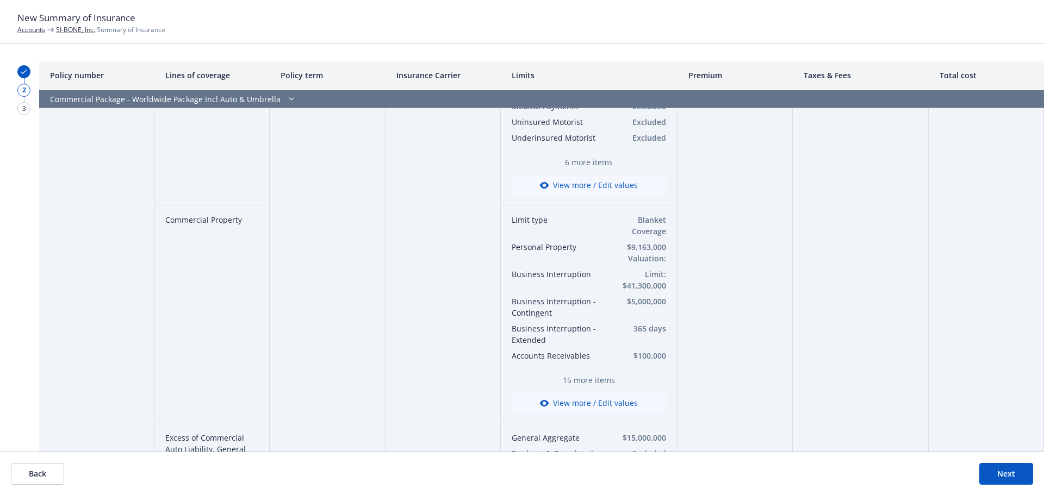
scroll to position [532, 0]
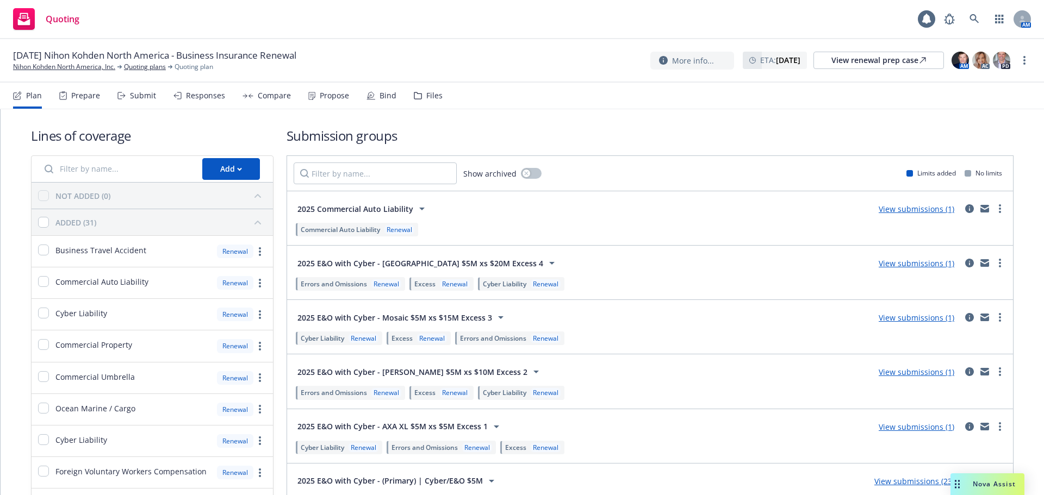
click at [427, 93] on div "Files" at bounding box center [434, 95] width 16 height 9
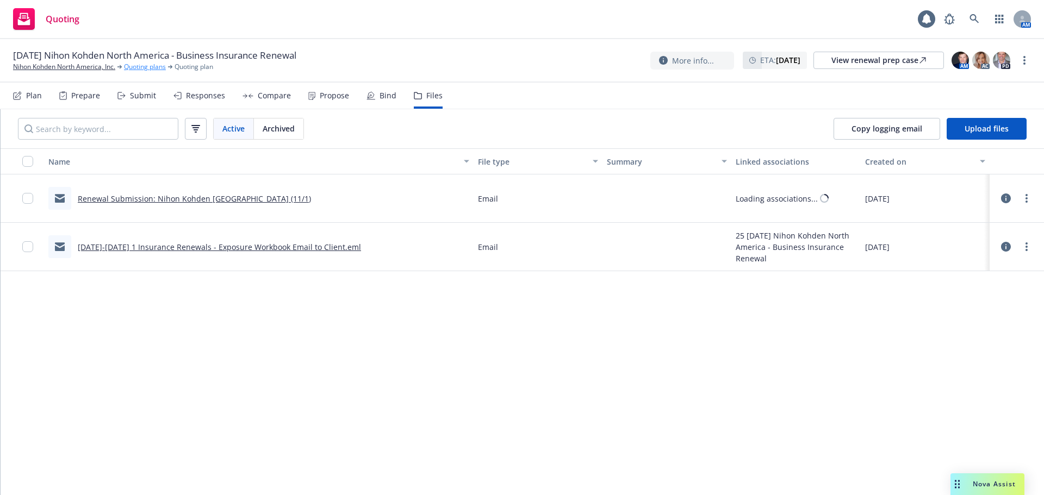
click at [152, 68] on link "Quoting plans" at bounding box center [145, 67] width 42 height 10
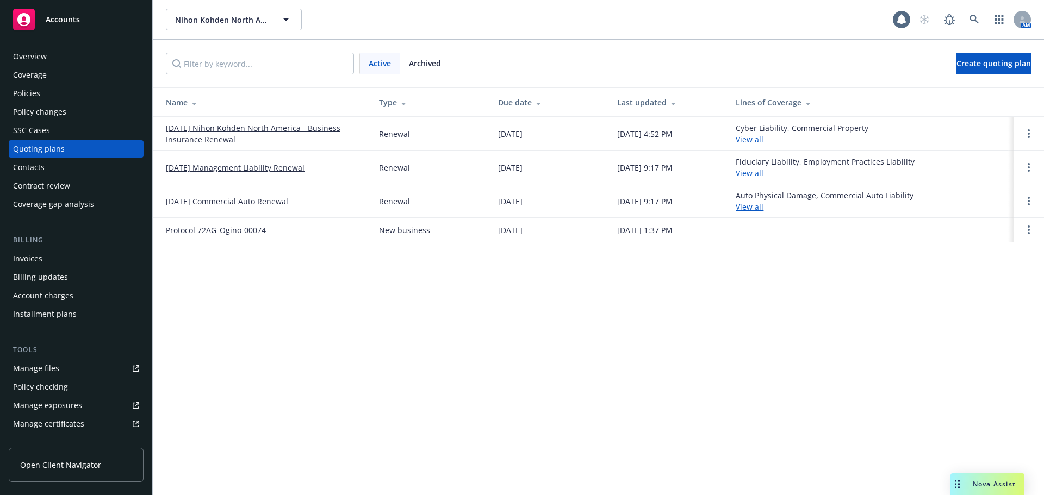
click at [428, 68] on span "Archived" at bounding box center [425, 63] width 32 height 11
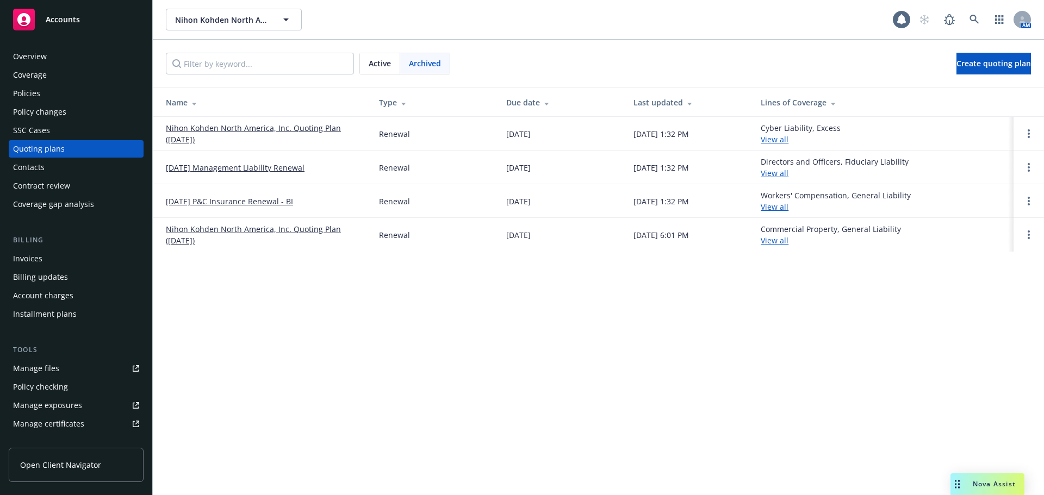
click at [264, 199] on link "[DATE] P&C Insurance Renewal - BI" at bounding box center [229, 201] width 127 height 11
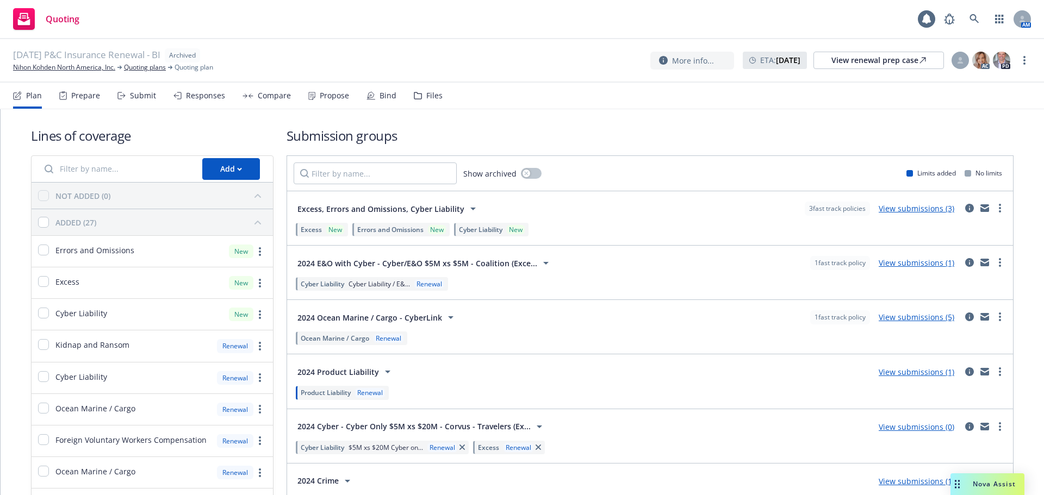
click at [435, 97] on div "Files" at bounding box center [434, 95] width 16 height 9
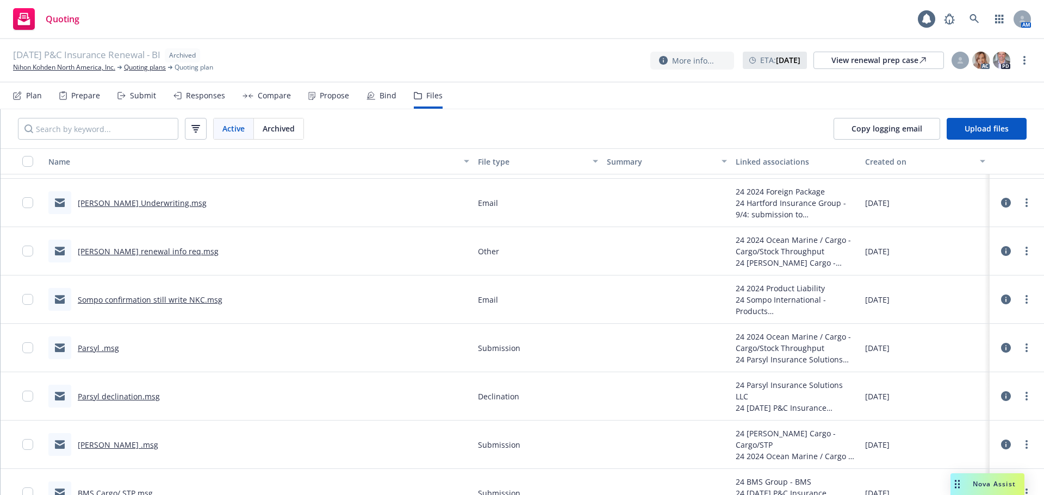
scroll to position [5799, 0]
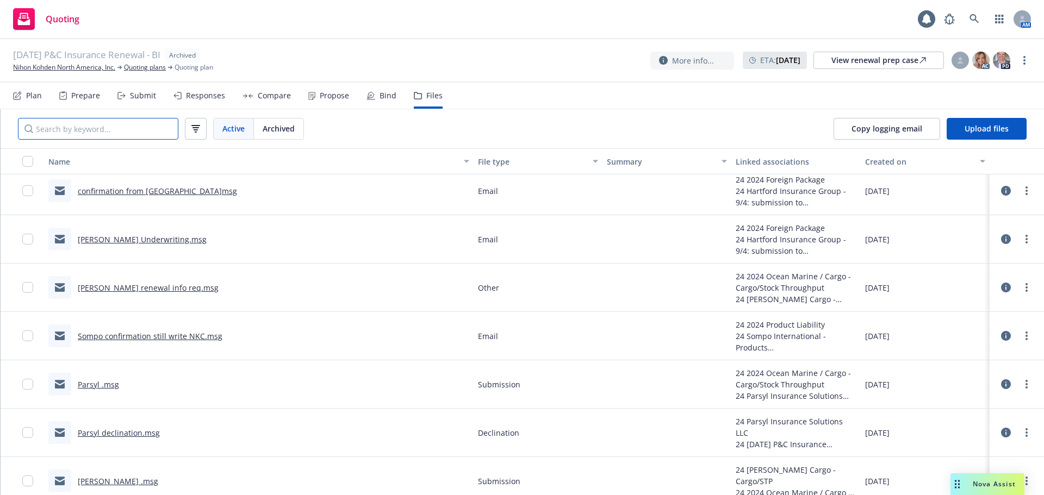
click at [91, 130] on input "Search by keyword..." at bounding box center [98, 129] width 160 height 22
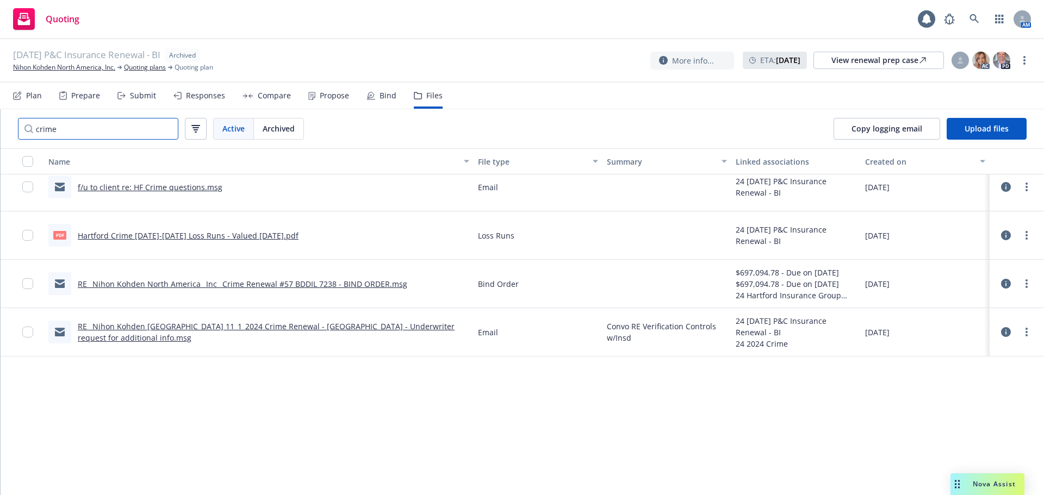
scroll to position [0, 0]
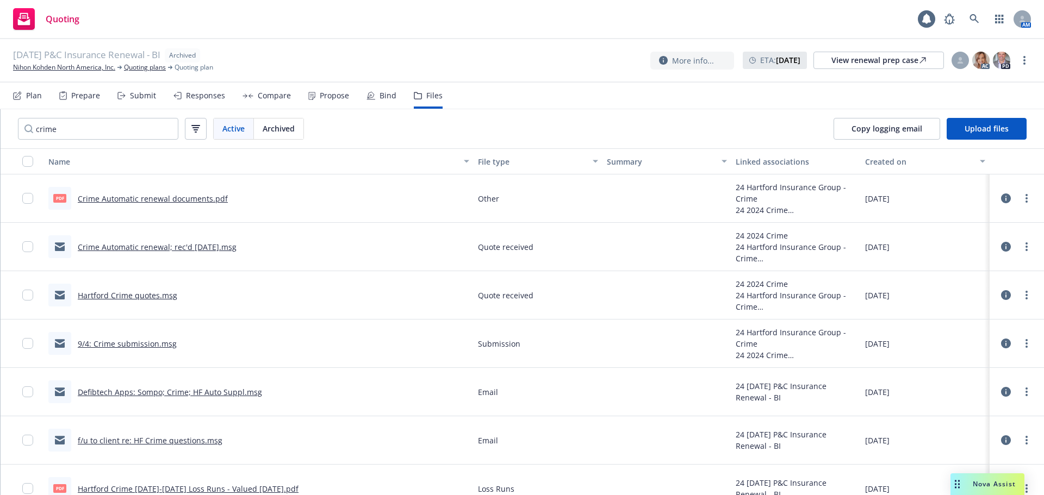
click at [159, 341] on link "9/4: Crime submission.msg" at bounding box center [127, 344] width 99 height 10
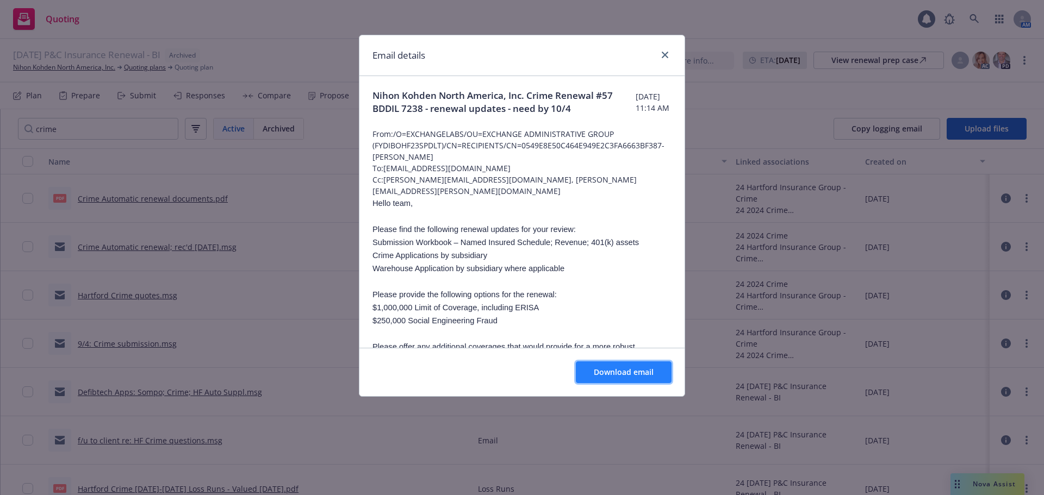
click at [604, 371] on span "Download email" at bounding box center [624, 372] width 60 height 10
click at [663, 57] on icon "close" at bounding box center [665, 55] width 7 height 7
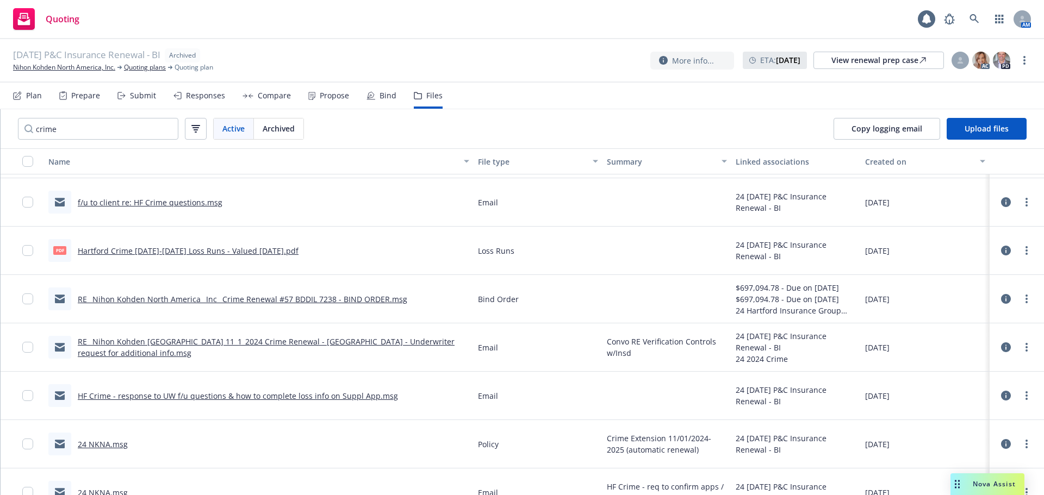
scroll to position [258, 0]
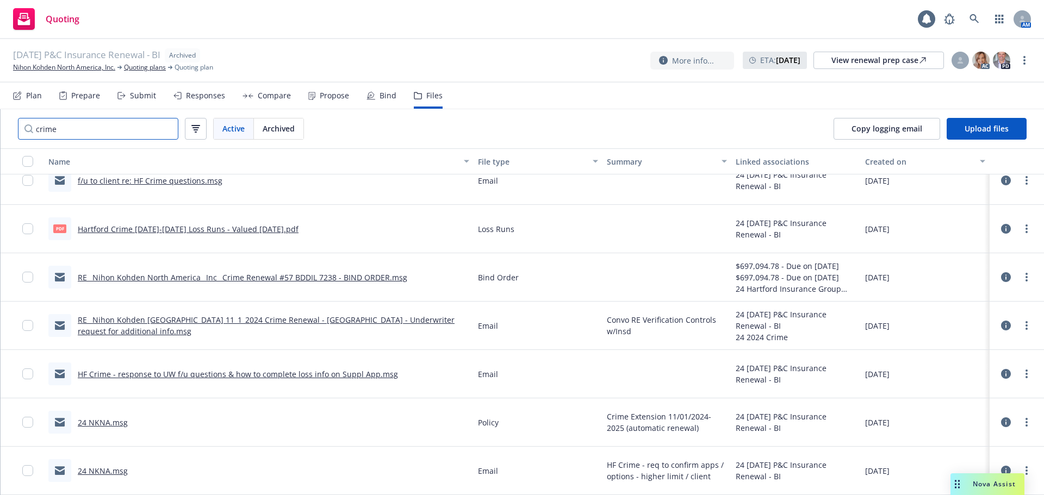
drag, startPoint x: 70, startPoint y: 128, endPoint x: -35, endPoint y: 119, distance: 105.3
click at [0, 119] on html "Quoting 1 AM [DATE] P&C Insurance Renewal - BI Archived Nihon Kohden North Amer…" at bounding box center [522, 247] width 1044 height 495
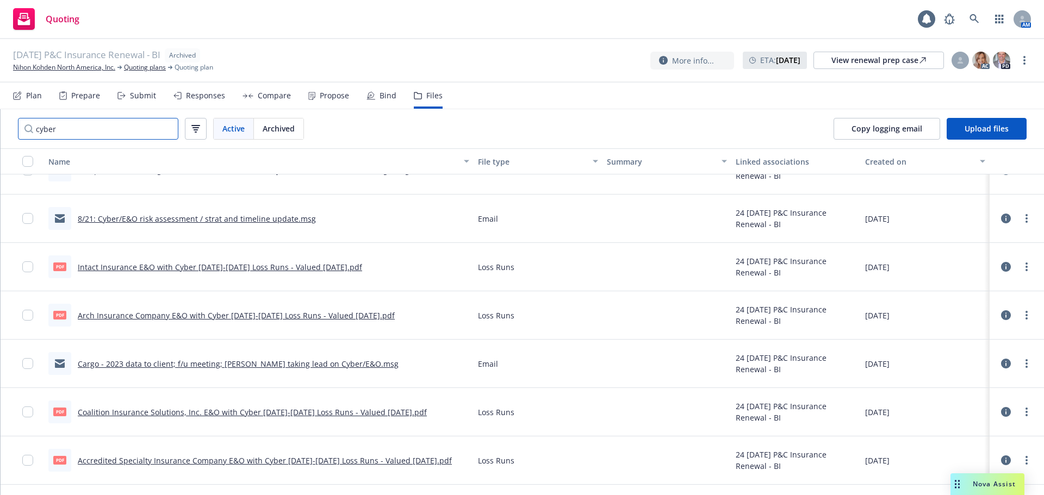
scroll to position [348, 0]
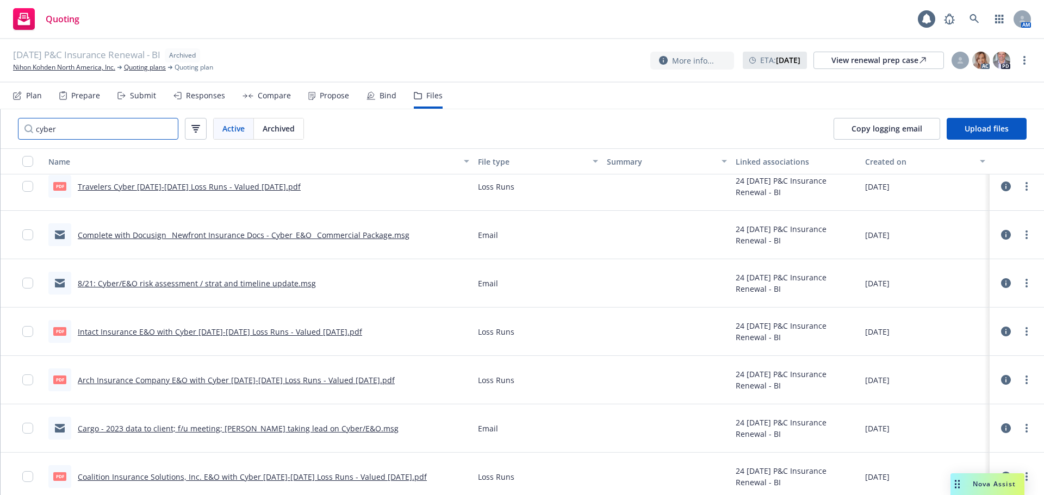
type input "cyber"
click at [336, 238] on link "Complete with Docusign_ Newfront Insurance Docs - Cyber_E&O_ Commercial Package…" at bounding box center [244, 235] width 332 height 10
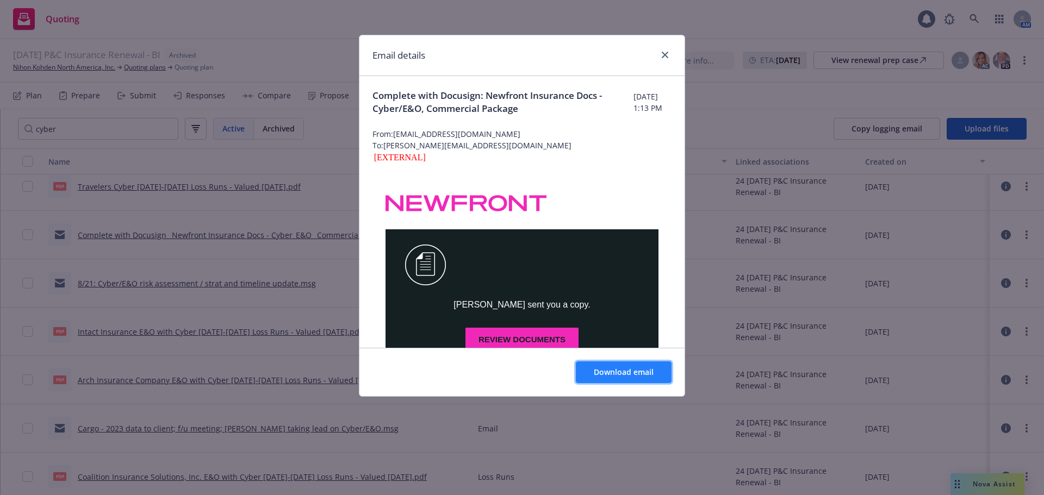
click at [609, 371] on span "Download email" at bounding box center [624, 372] width 60 height 10
click at [668, 54] on icon "close" at bounding box center [665, 55] width 7 height 7
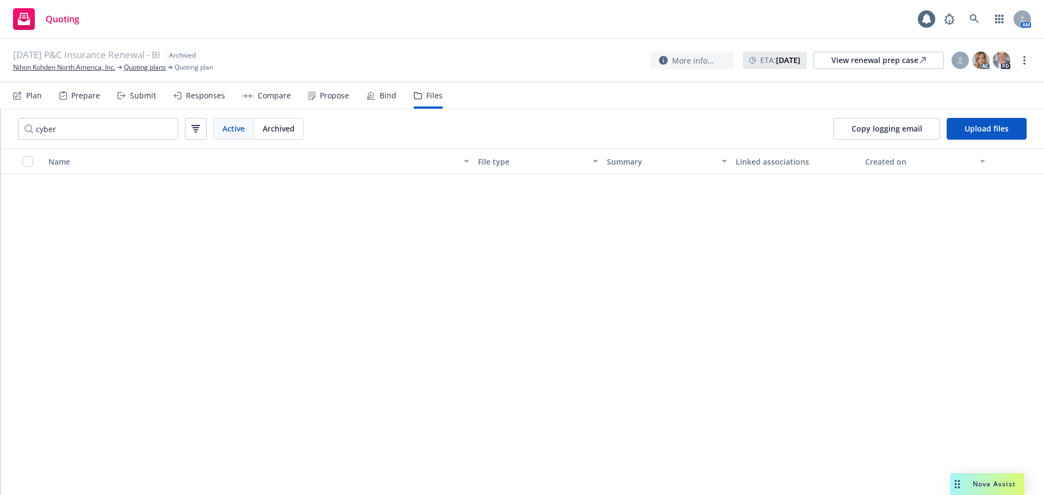
scroll to position [0, 0]
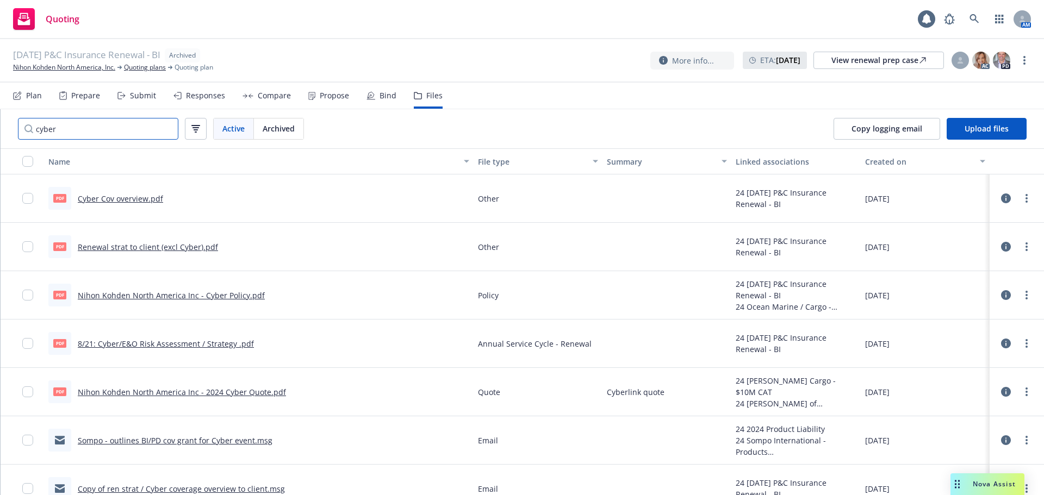
click at [90, 127] on input "cyber" at bounding box center [98, 129] width 160 height 22
